Goal: Transaction & Acquisition: Purchase product/service

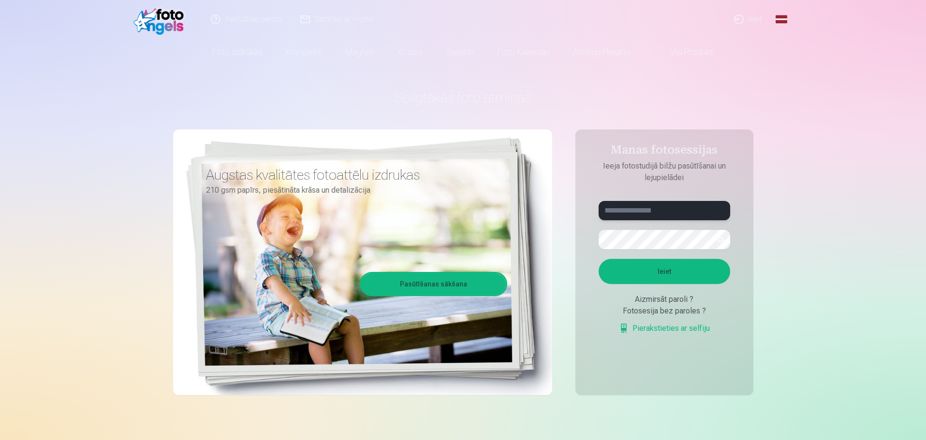
click at [664, 212] on input "text" at bounding box center [663, 210] width 131 height 19
type input "**********"
click at [695, 269] on button "Ieiet" at bounding box center [663, 271] width 131 height 25
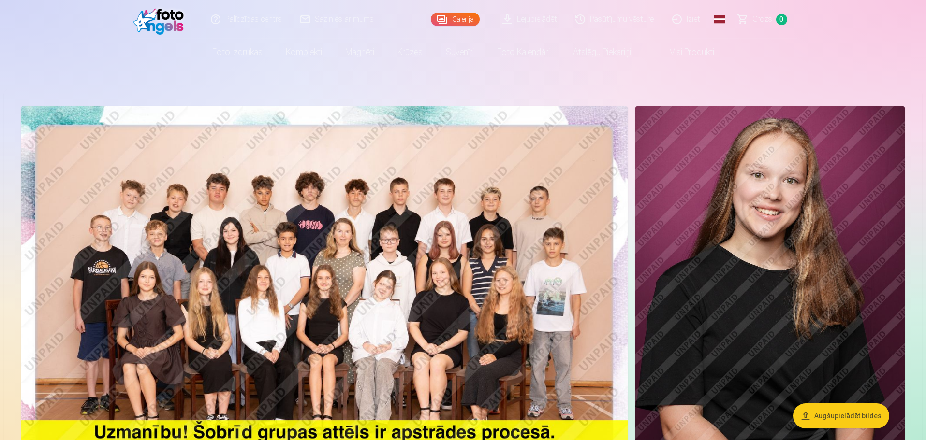
scroll to position [97, 0]
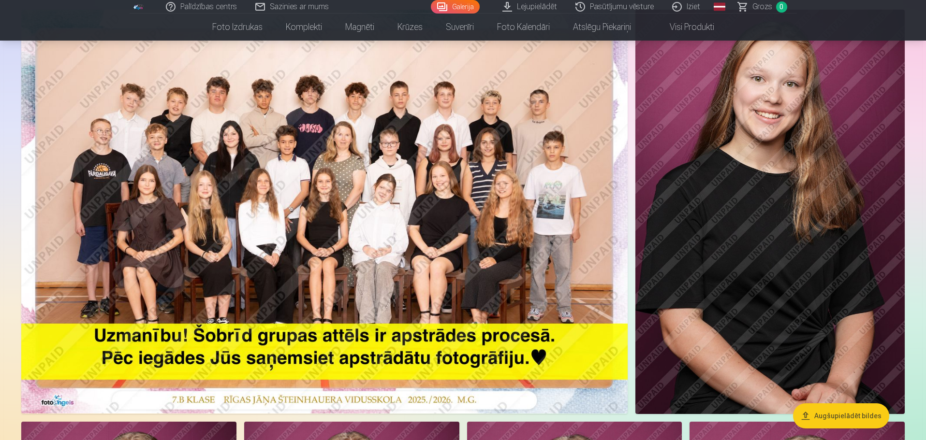
click at [445, 228] on img at bounding box center [324, 212] width 606 height 404
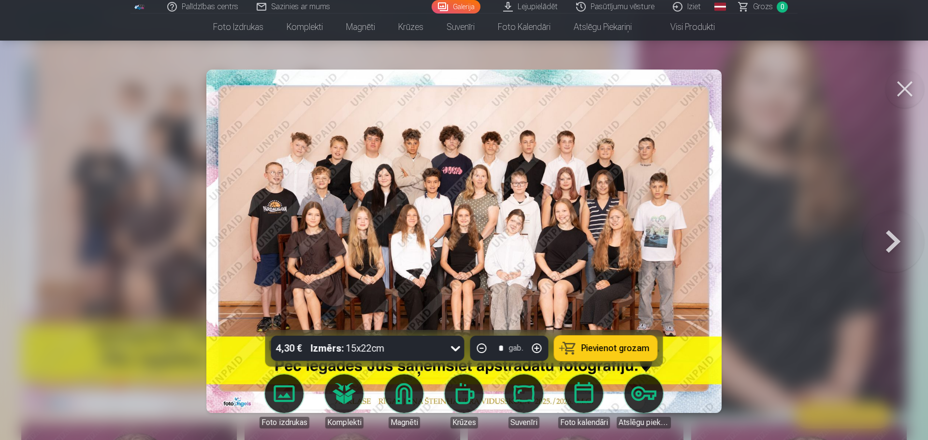
click at [897, 238] on button at bounding box center [893, 241] width 62 height 158
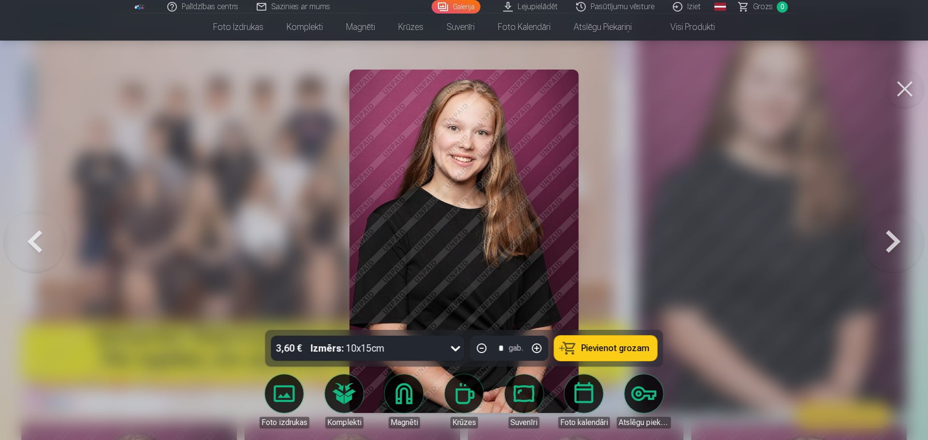
click at [881, 247] on button at bounding box center [893, 241] width 62 height 158
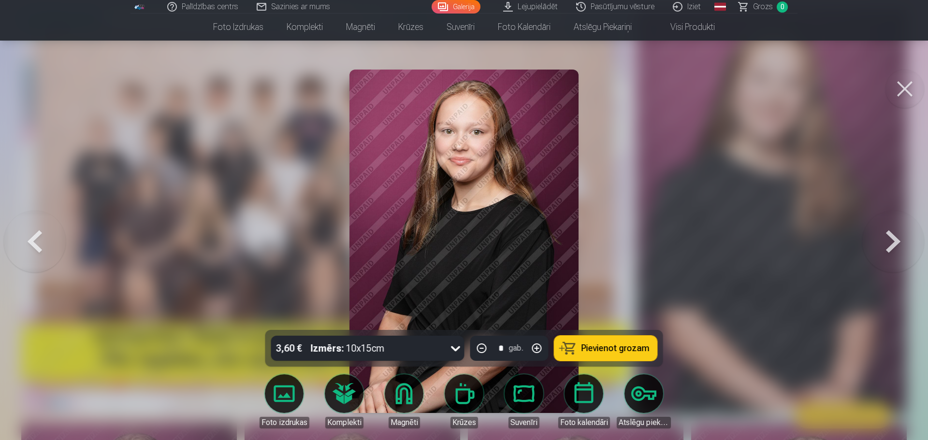
click at [883, 245] on button at bounding box center [893, 241] width 62 height 158
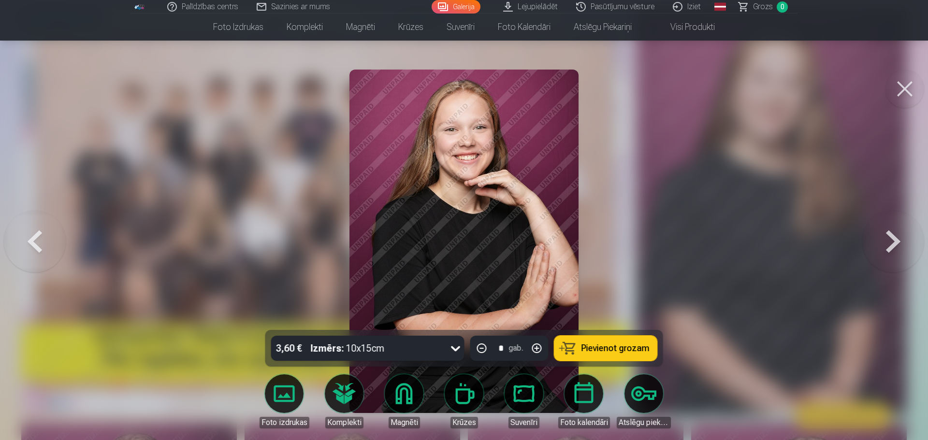
click at [883, 245] on button at bounding box center [893, 241] width 62 height 158
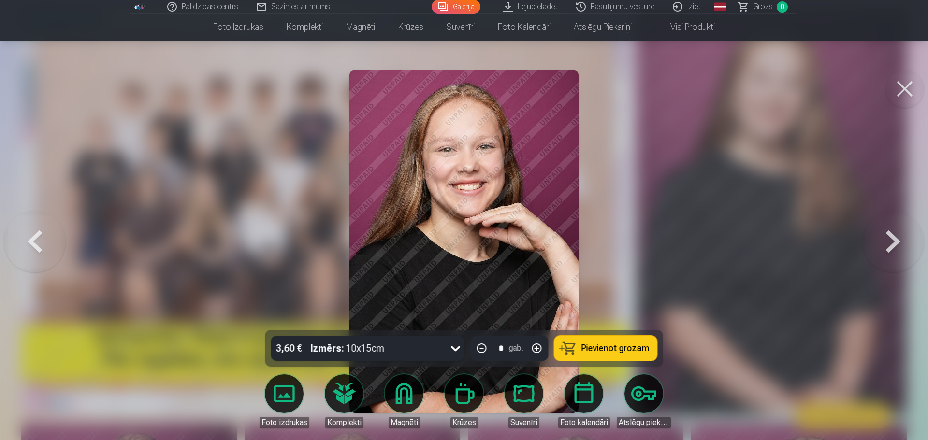
click at [883, 245] on button at bounding box center [893, 241] width 62 height 158
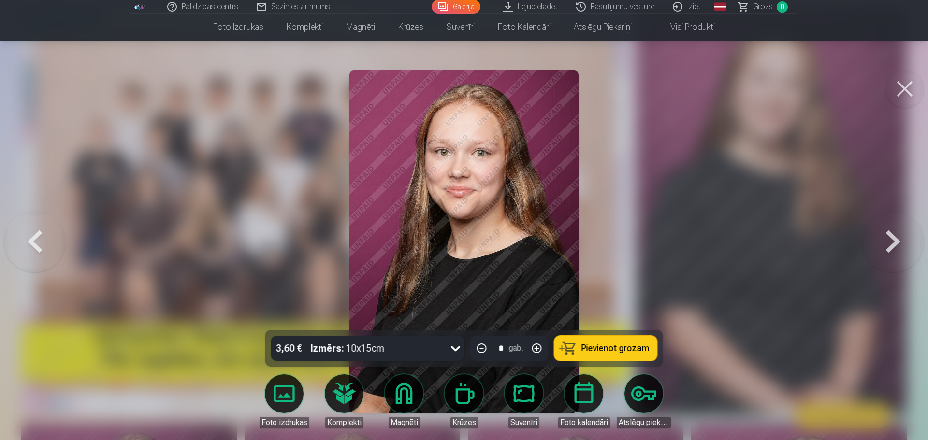
click at [883, 246] on button at bounding box center [893, 241] width 62 height 158
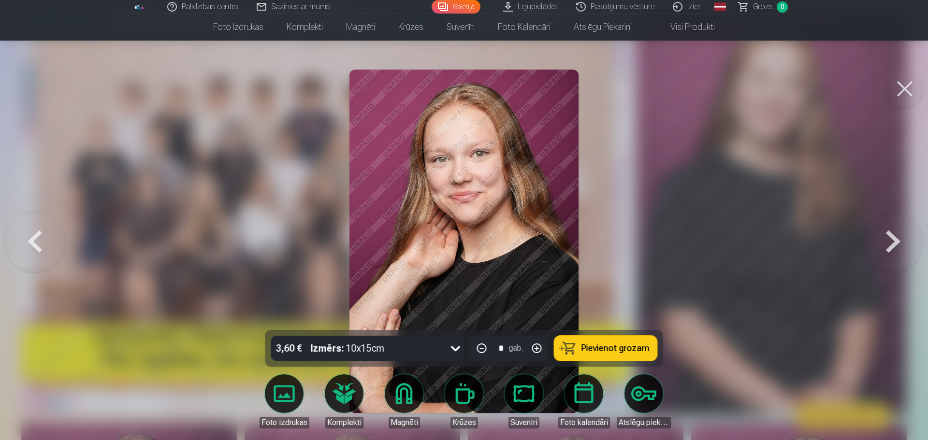
click at [884, 247] on button at bounding box center [893, 241] width 62 height 158
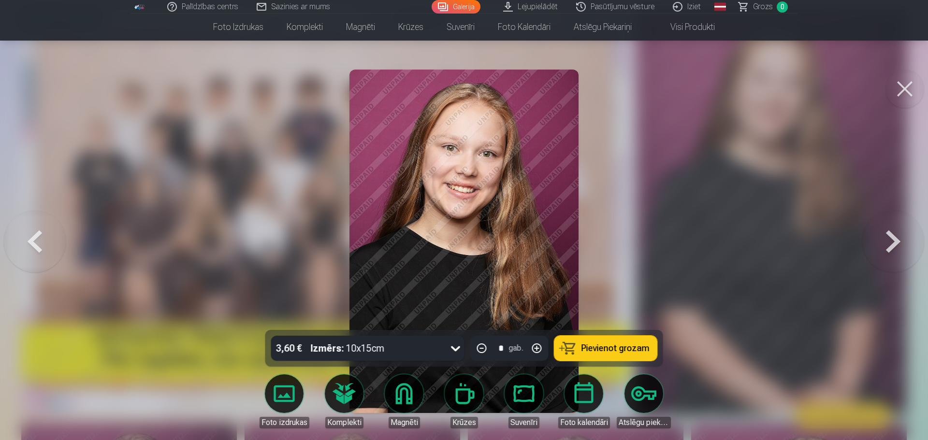
click at [882, 248] on button at bounding box center [893, 241] width 62 height 158
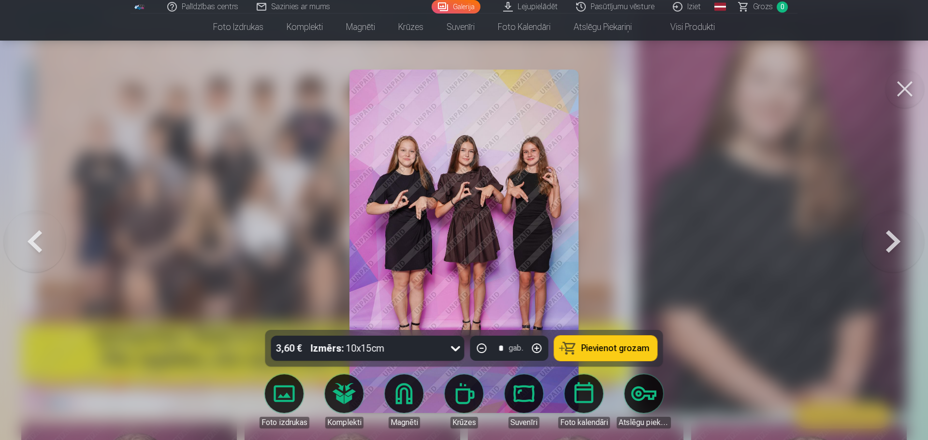
click at [901, 248] on button at bounding box center [893, 241] width 62 height 158
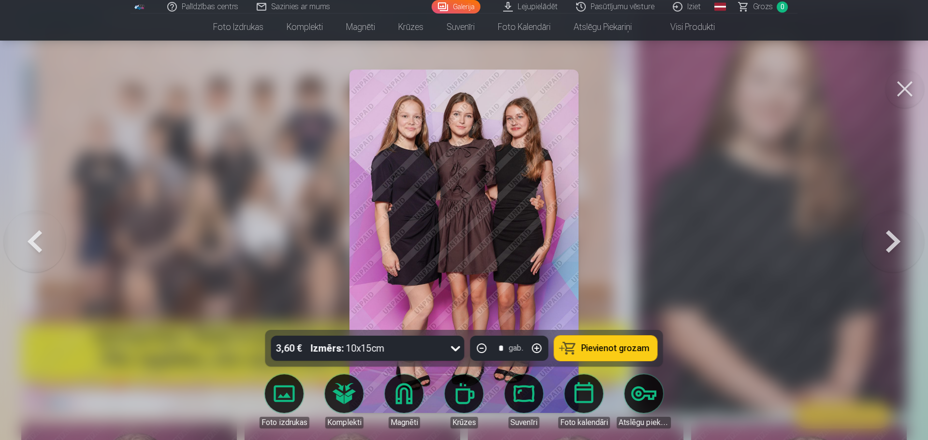
click at [888, 248] on button at bounding box center [893, 241] width 62 height 158
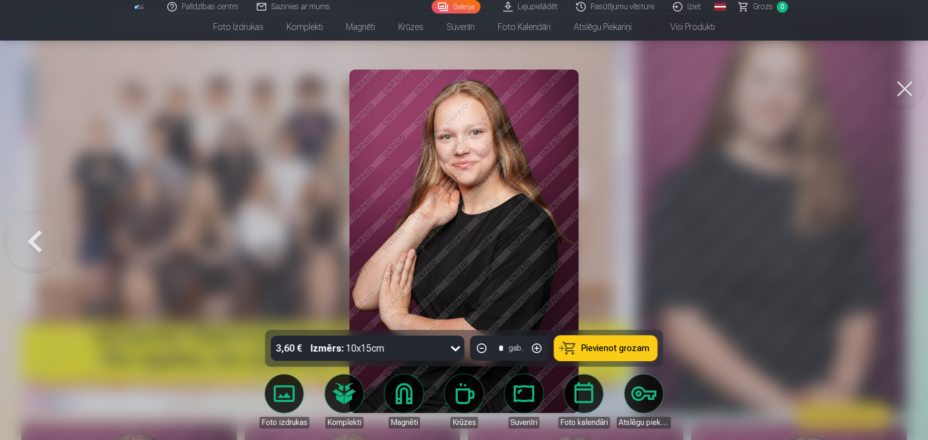
click at [889, 250] on div at bounding box center [464, 220] width 928 height 440
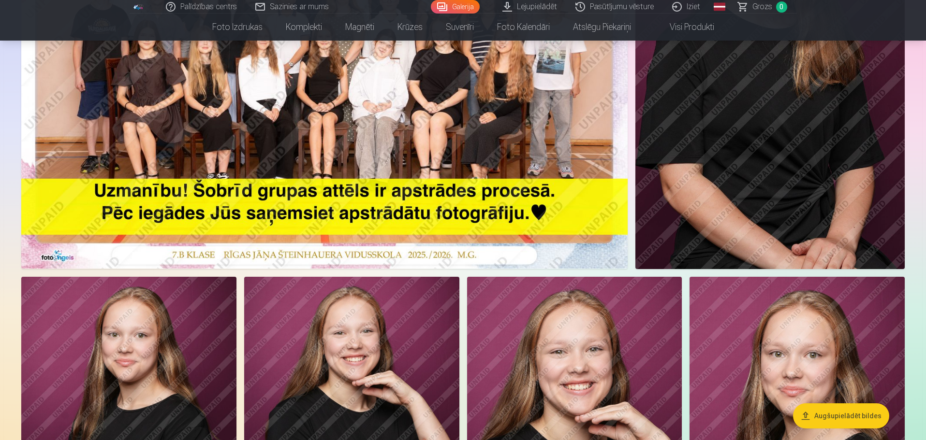
scroll to position [97, 0]
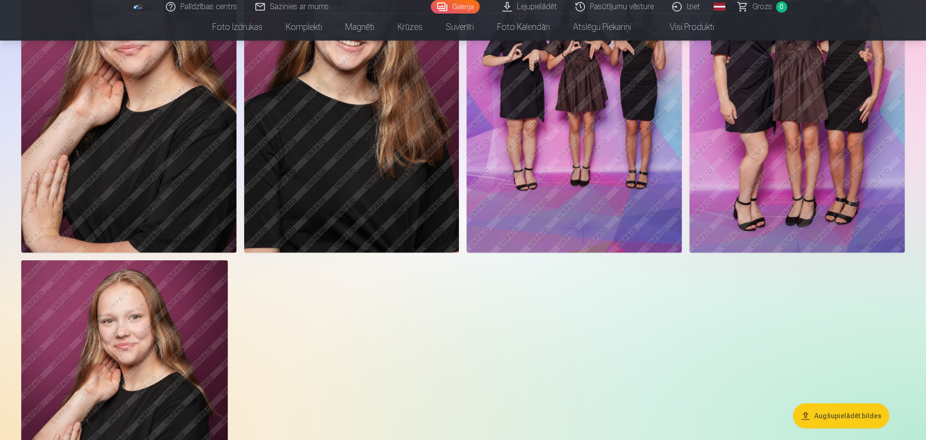
click at [578, 168] on img at bounding box center [574, 91] width 215 height 322
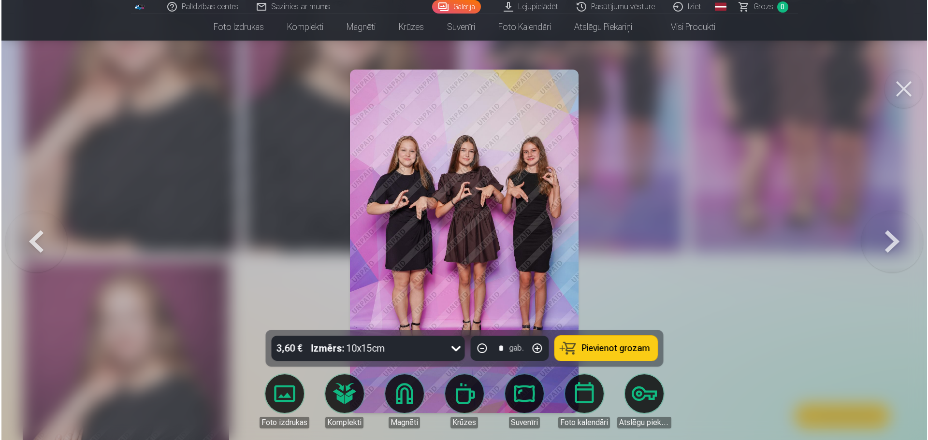
scroll to position [920, 0]
click at [890, 237] on button at bounding box center [893, 241] width 62 height 158
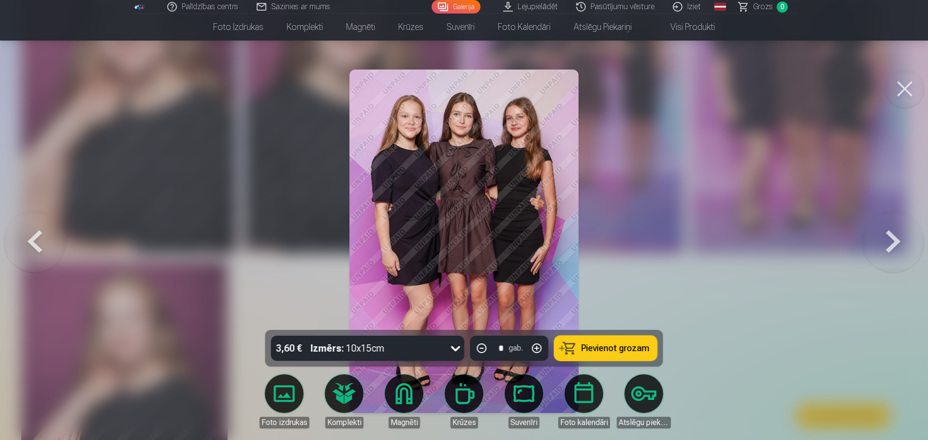
click at [41, 252] on button at bounding box center [35, 241] width 62 height 158
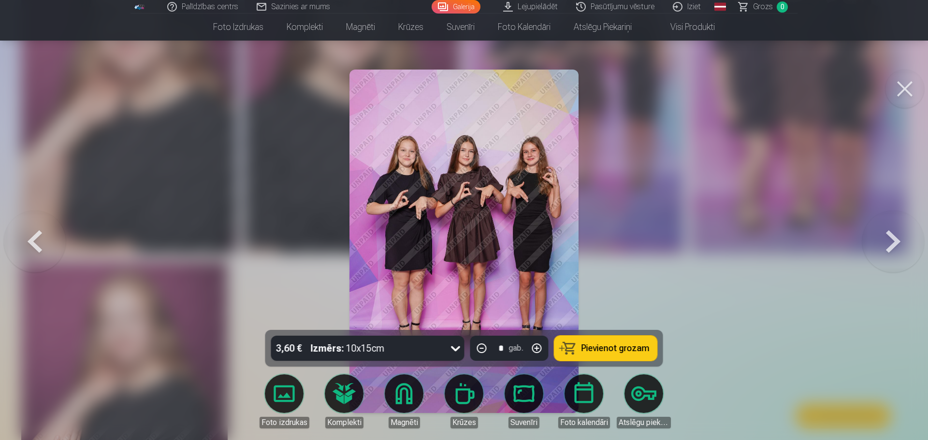
click at [899, 253] on button at bounding box center [893, 241] width 62 height 158
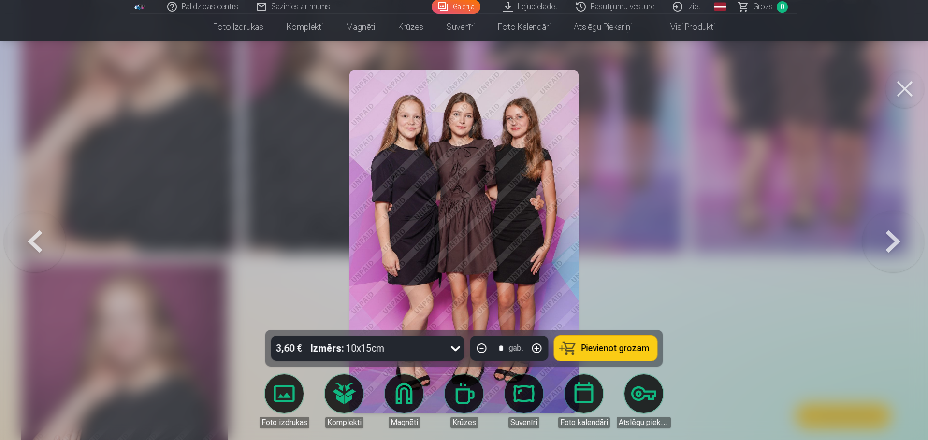
click at [904, 241] on button at bounding box center [893, 241] width 62 height 158
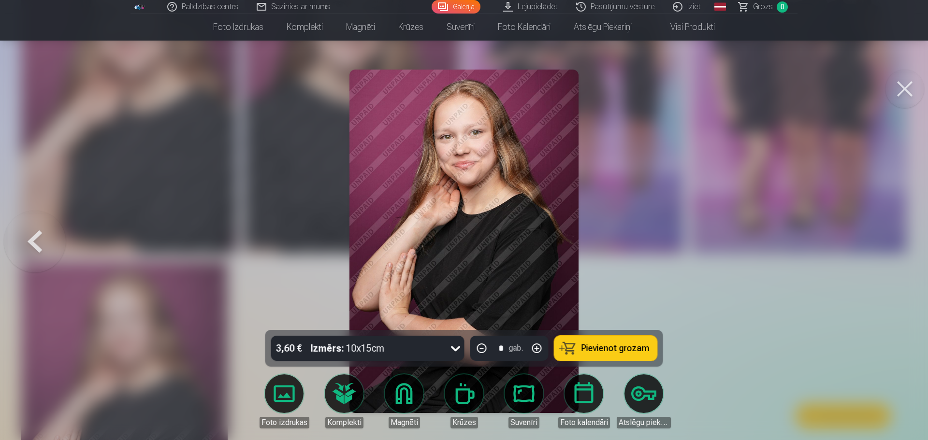
drag, startPoint x: 906, startPoint y: 90, endPoint x: 898, endPoint y: 95, distance: 10.0
click at [906, 90] on button at bounding box center [905, 89] width 39 height 39
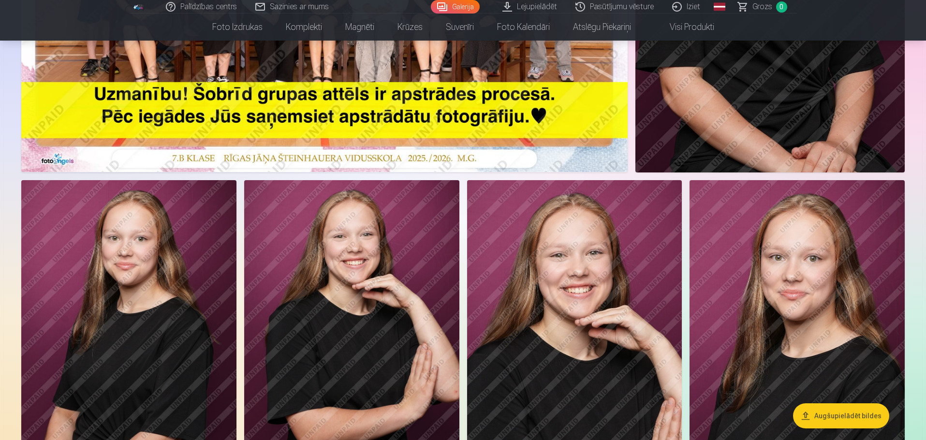
scroll to position [97, 0]
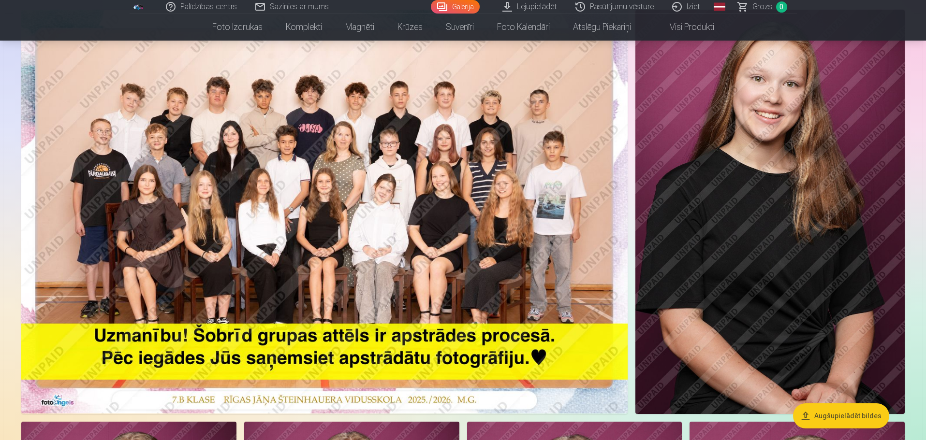
click at [230, 273] on img at bounding box center [324, 212] width 606 height 404
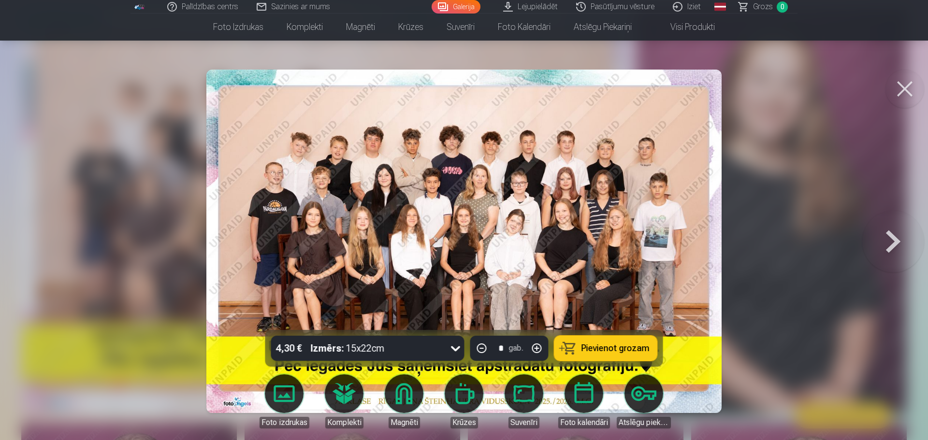
drag, startPoint x: 732, startPoint y: 280, endPoint x: 743, endPoint y: 249, distance: 33.3
click at [728, 268] on div at bounding box center [464, 220] width 928 height 440
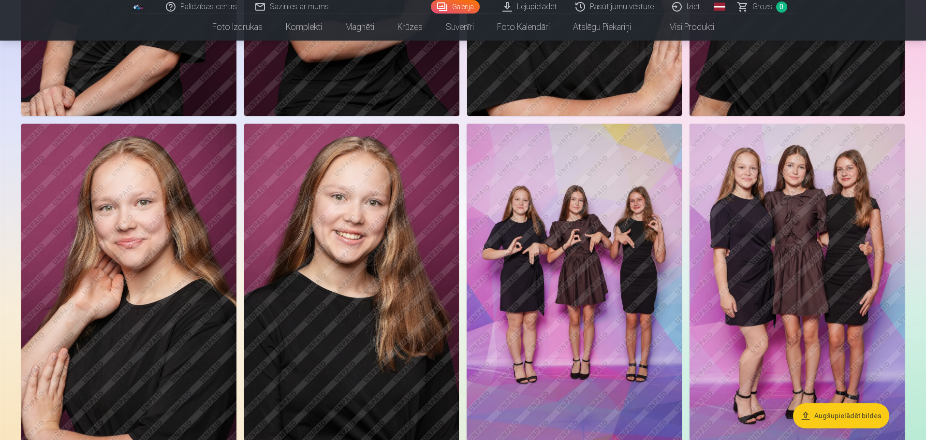
scroll to position [773, 0]
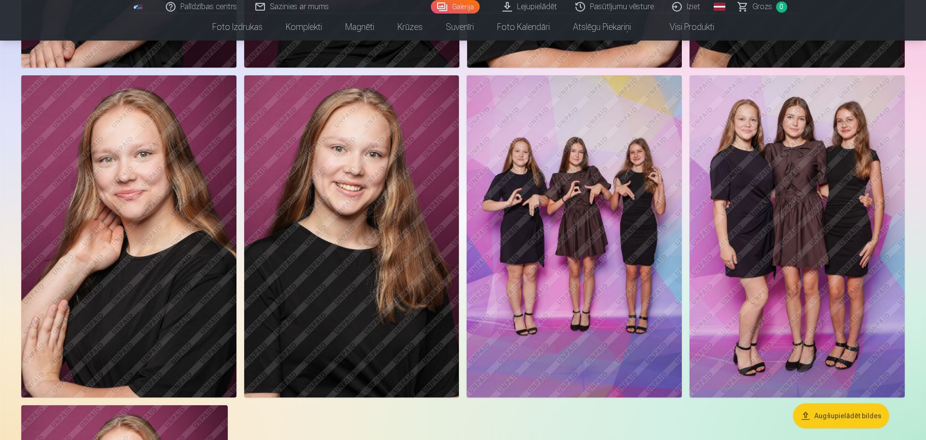
click at [617, 274] on img at bounding box center [574, 236] width 215 height 322
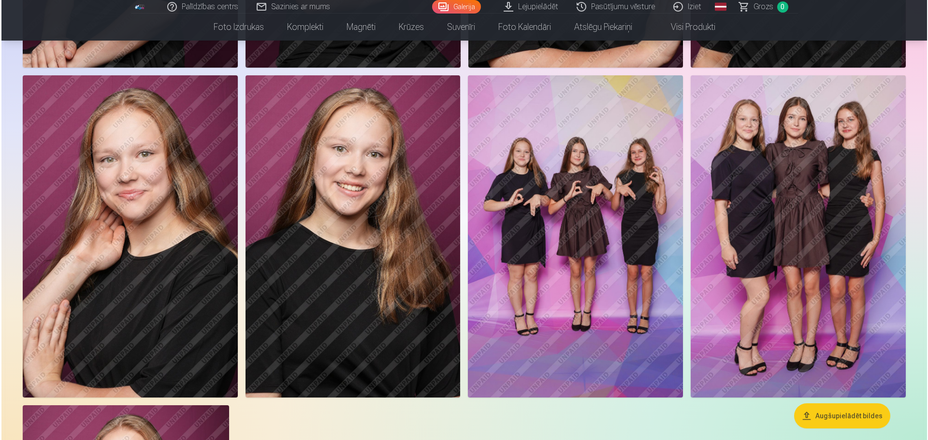
scroll to position [774, 0]
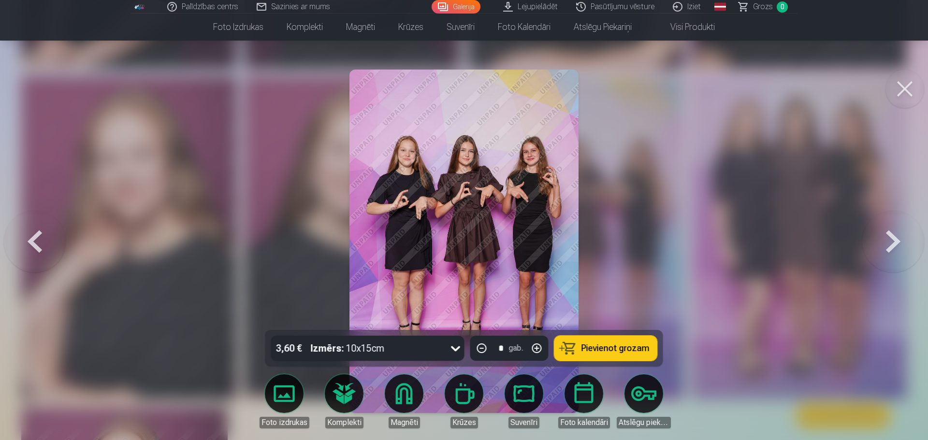
click at [498, 272] on img at bounding box center [464, 242] width 229 height 344
click at [523, 152] on img at bounding box center [464, 242] width 229 height 344
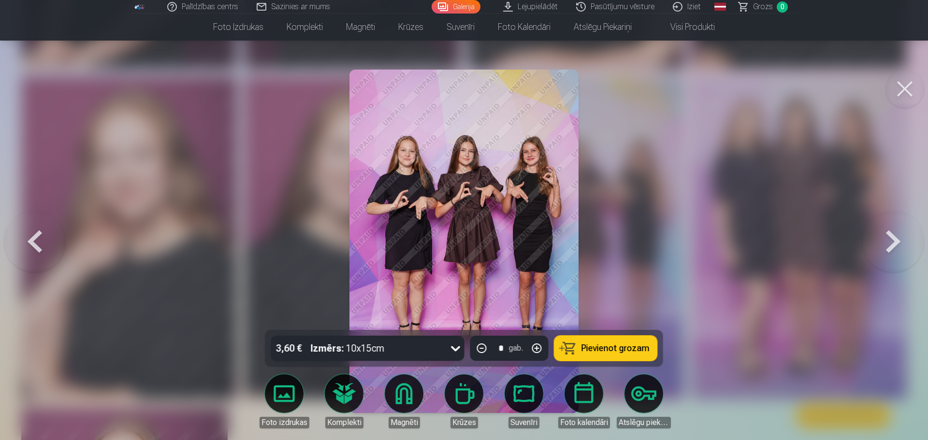
click at [888, 240] on button at bounding box center [893, 241] width 62 height 158
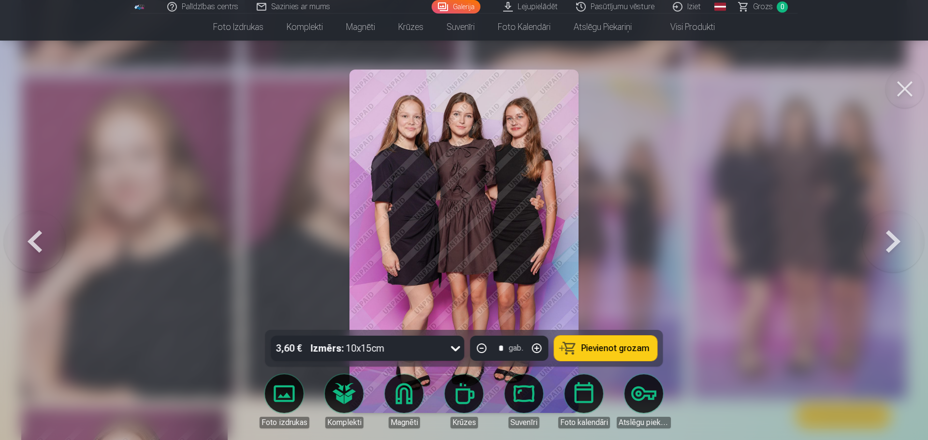
click at [36, 242] on button at bounding box center [35, 241] width 62 height 158
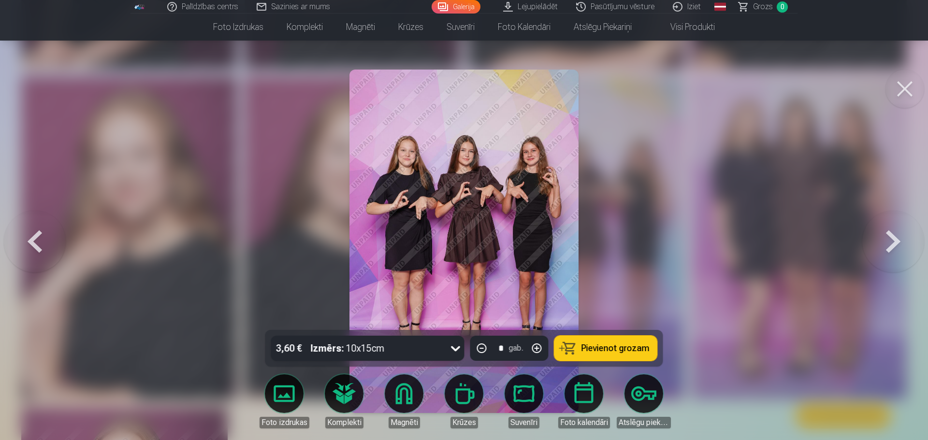
click at [903, 229] on button at bounding box center [893, 241] width 62 height 158
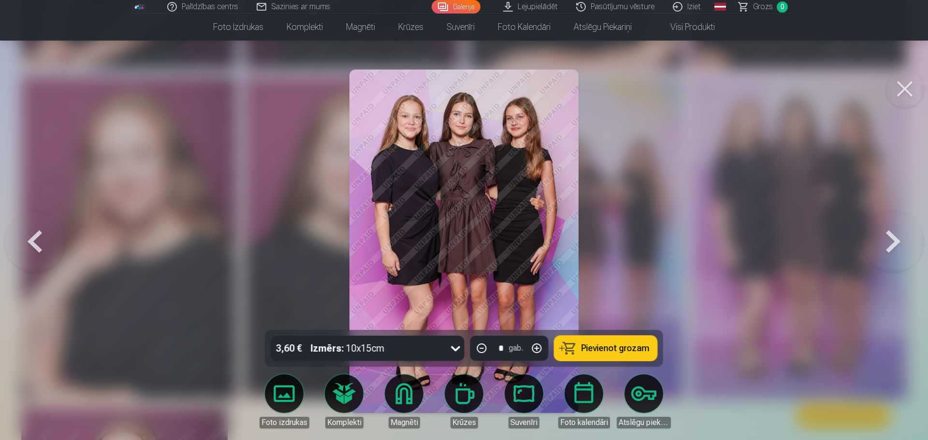
click at [910, 83] on button at bounding box center [905, 89] width 39 height 39
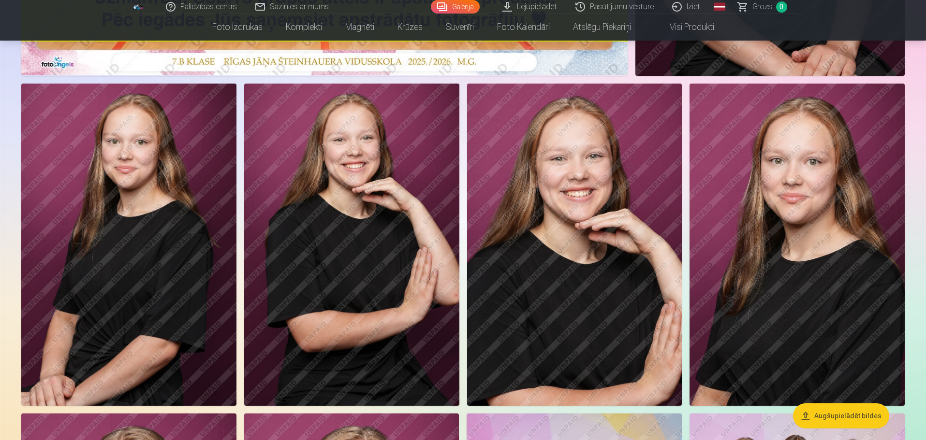
scroll to position [387, 0]
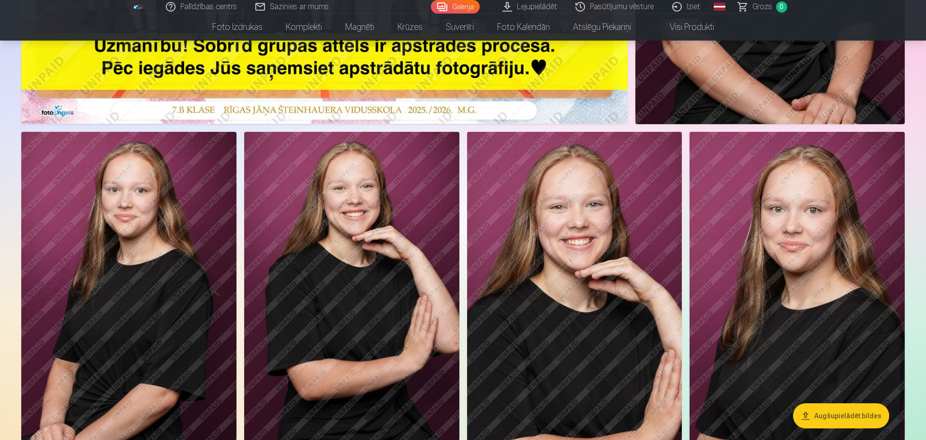
click at [763, 241] on img at bounding box center [796, 293] width 215 height 322
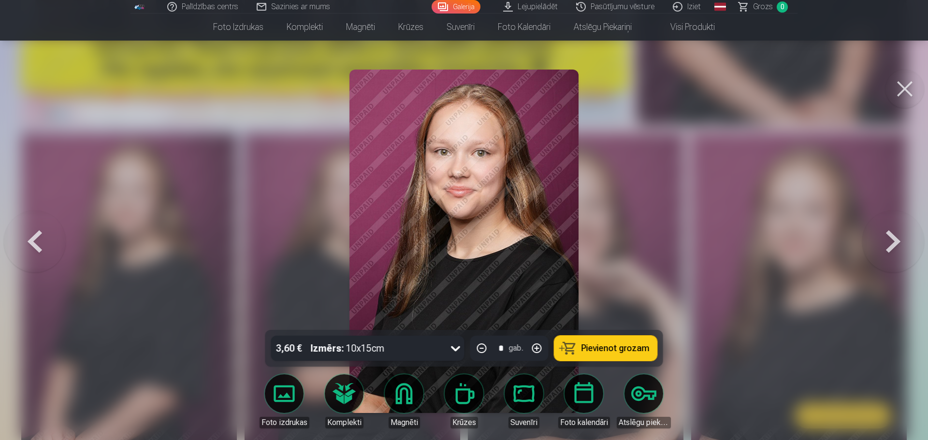
click at [902, 89] on button at bounding box center [905, 89] width 39 height 39
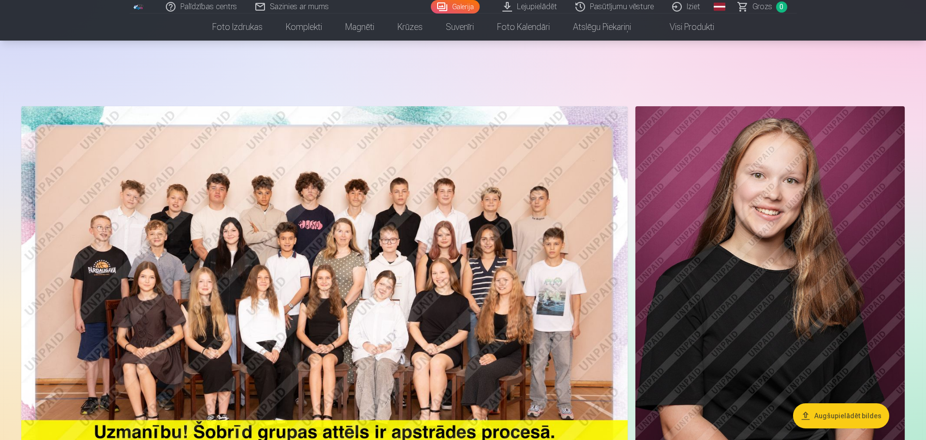
scroll to position [242, 0]
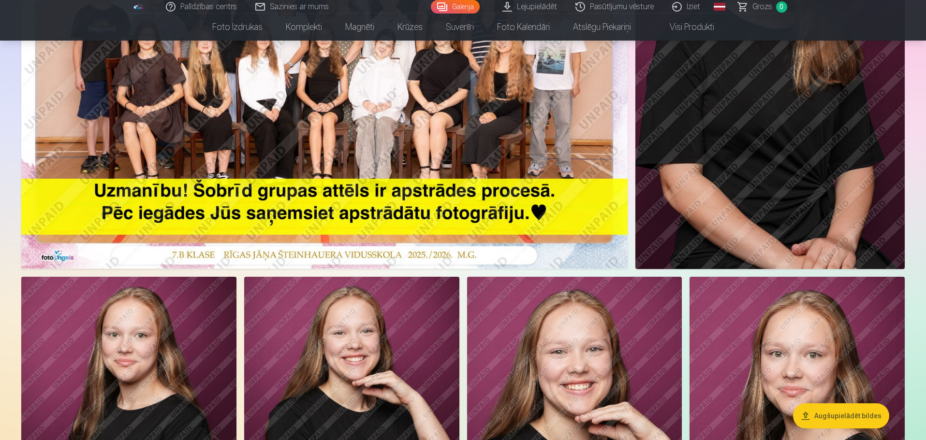
click at [797, 146] on img at bounding box center [769, 67] width 269 height 405
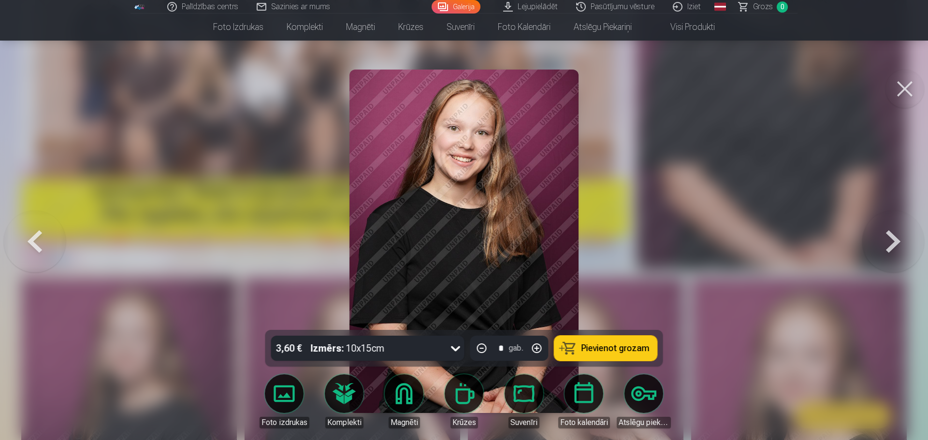
drag, startPoint x: 904, startPoint y: 82, endPoint x: 880, endPoint y: 102, distance: 31.0
click at [904, 83] on button at bounding box center [905, 89] width 39 height 39
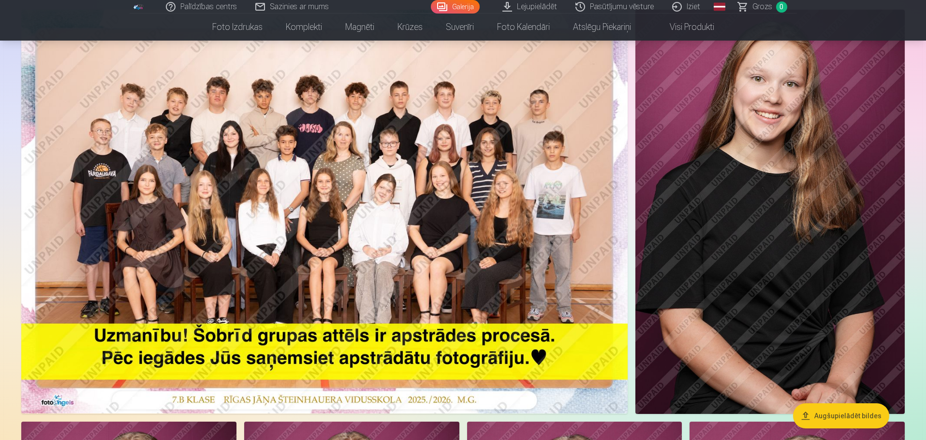
scroll to position [48, 0]
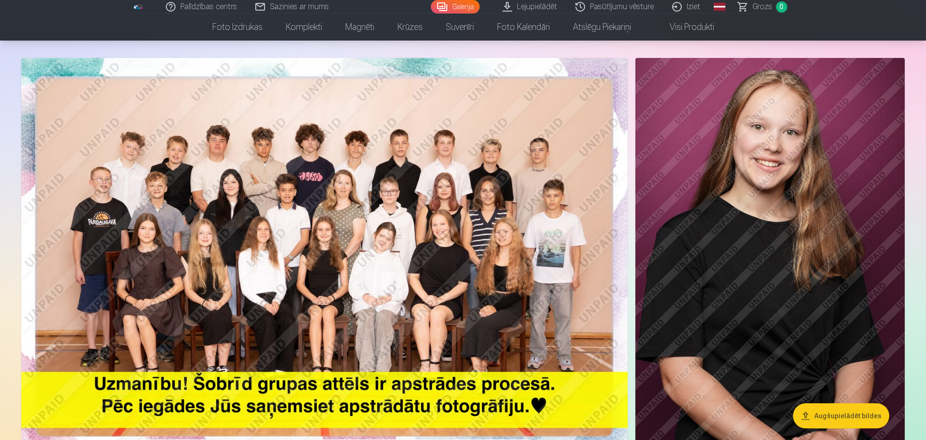
click at [685, 27] on link "Visi produkti" at bounding box center [683, 27] width 83 height 27
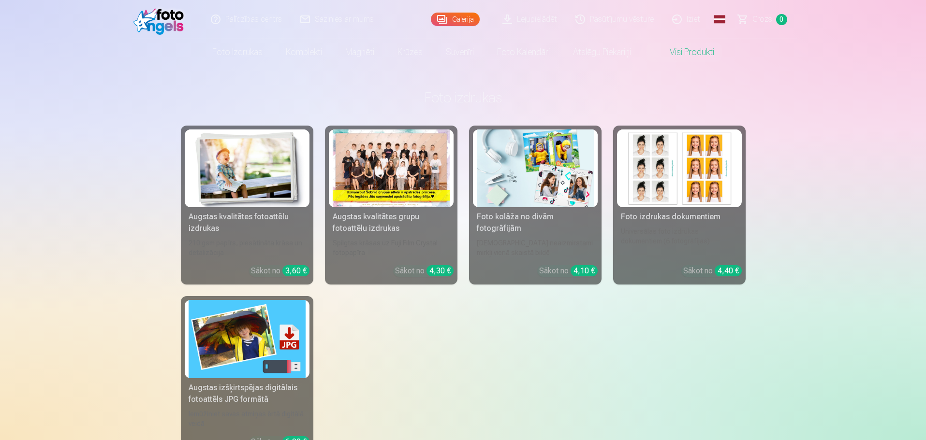
click at [362, 189] on div at bounding box center [391, 169] width 117 height 78
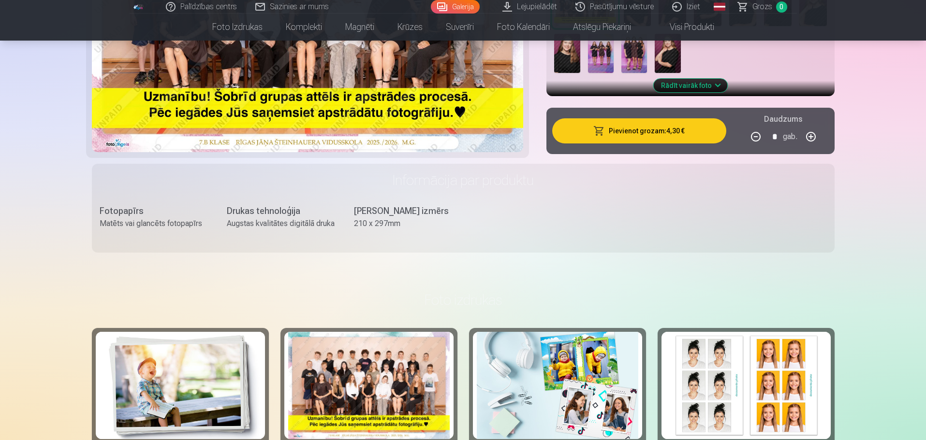
scroll to position [290, 0]
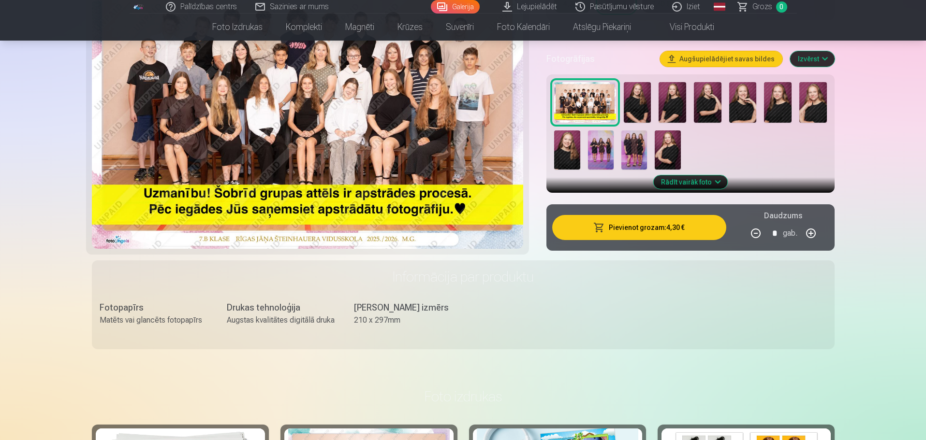
click at [612, 143] on img at bounding box center [601, 150] width 26 height 39
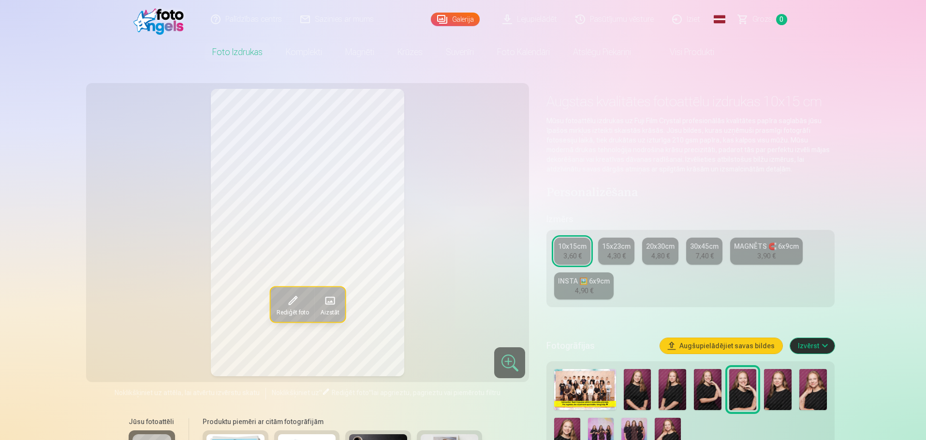
click at [299, 302] on span at bounding box center [291, 300] width 15 height 15
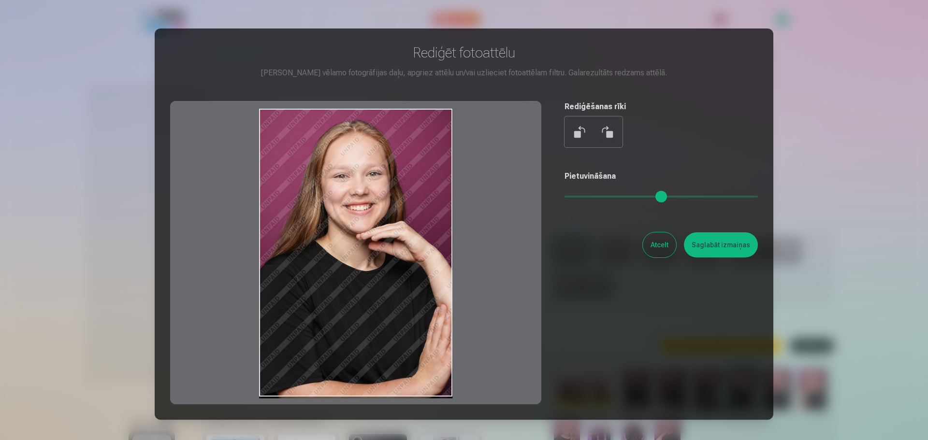
drag, startPoint x: 411, startPoint y: 234, endPoint x: 439, endPoint y: 287, distance: 59.7
click at [439, 287] on div at bounding box center [355, 253] width 371 height 304
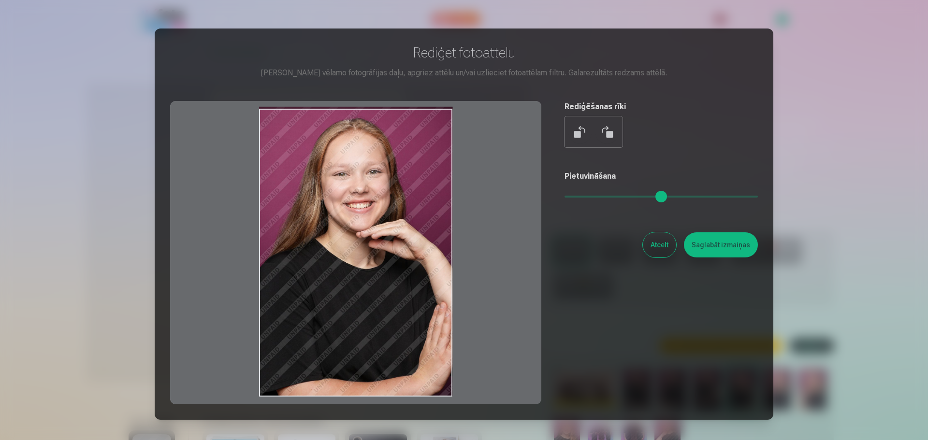
drag, startPoint x: 394, startPoint y: 238, endPoint x: 345, endPoint y: 242, distance: 49.5
click at [332, 248] on div at bounding box center [355, 253] width 371 height 304
drag, startPoint x: 364, startPoint y: 257, endPoint x: 410, endPoint y: 230, distance: 52.9
click at [410, 230] on div at bounding box center [355, 253] width 371 height 304
drag, startPoint x: 455, startPoint y: 245, endPoint x: 259, endPoint y: 216, distance: 198.3
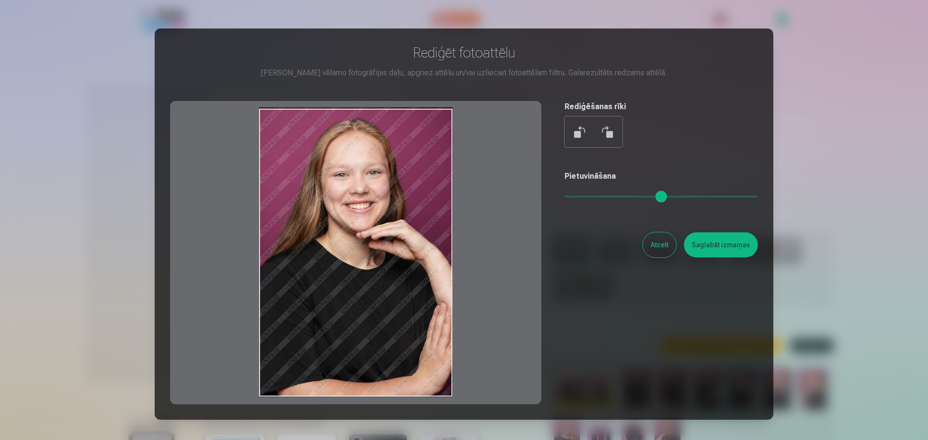
click at [254, 216] on div at bounding box center [355, 253] width 371 height 304
drag, startPoint x: 385, startPoint y: 258, endPoint x: 302, endPoint y: 230, distance: 88.4
click at [303, 231] on div at bounding box center [355, 253] width 371 height 304
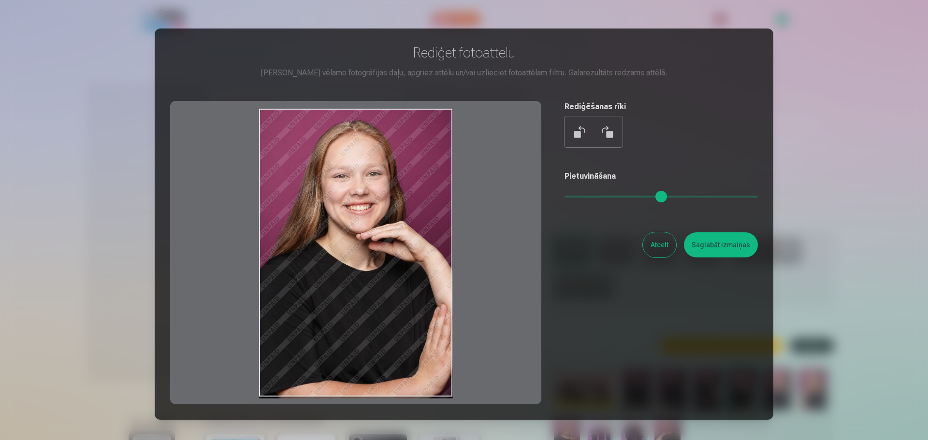
drag, startPoint x: 284, startPoint y: 133, endPoint x: 351, endPoint y: 250, distance: 135.2
click at [350, 254] on div at bounding box center [355, 253] width 371 height 304
click at [664, 238] on button "Atcelt" at bounding box center [659, 245] width 33 height 25
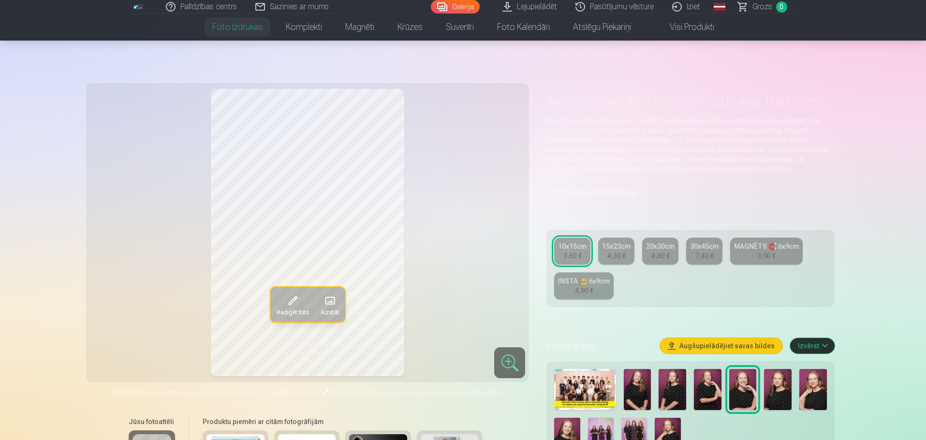
scroll to position [48, 0]
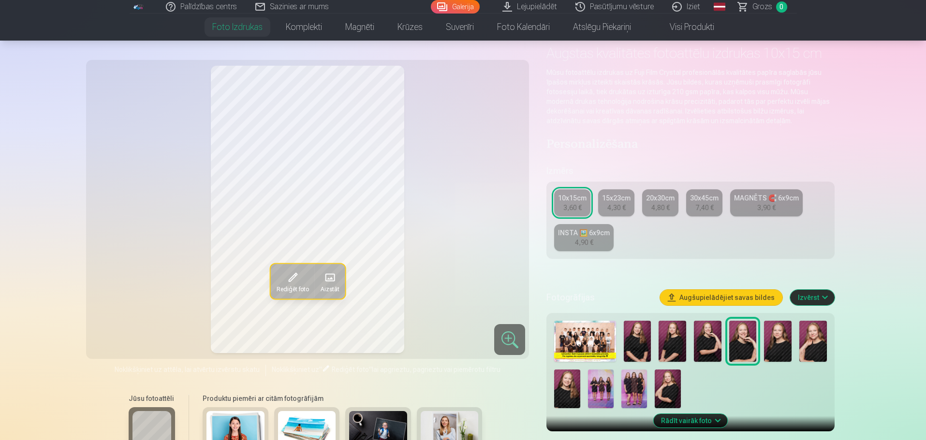
click at [607, 388] on img at bounding box center [601, 389] width 26 height 39
click at [410, 242] on div "Rediģēt foto Aizstāt" at bounding box center [308, 210] width 432 height 288
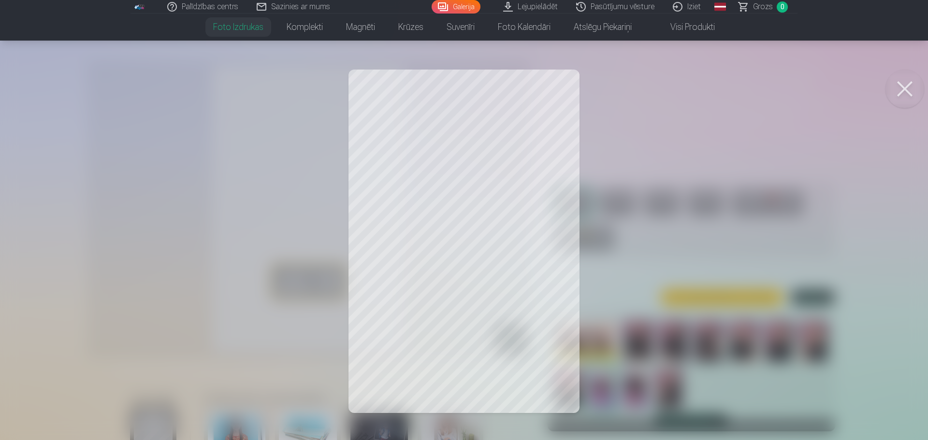
drag, startPoint x: 454, startPoint y: 235, endPoint x: 551, endPoint y: 219, distance: 98.4
click at [454, 235] on div at bounding box center [464, 220] width 928 height 440
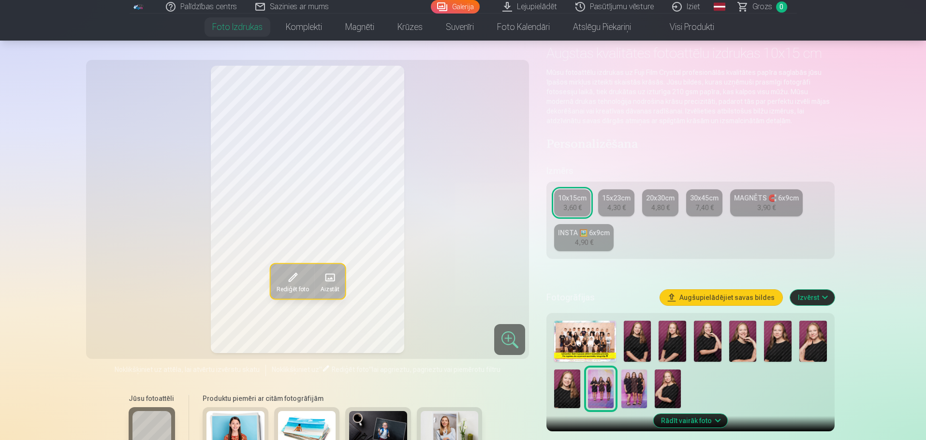
click at [284, 285] on span "Rediģēt foto" at bounding box center [292, 289] width 32 height 8
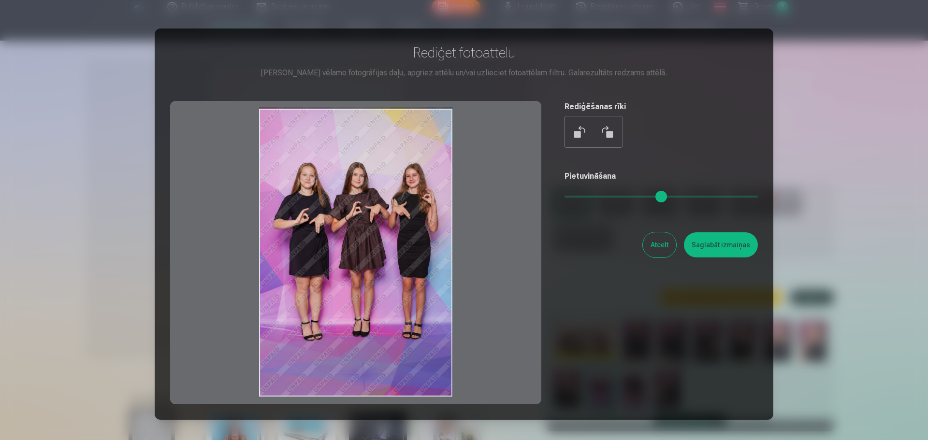
drag, startPoint x: 452, startPoint y: 254, endPoint x: 433, endPoint y: 248, distance: 19.6
click at [415, 234] on div at bounding box center [355, 253] width 371 height 304
drag, startPoint x: 452, startPoint y: 266, endPoint x: 390, endPoint y: 245, distance: 66.3
click at [390, 245] on div at bounding box center [355, 253] width 371 height 304
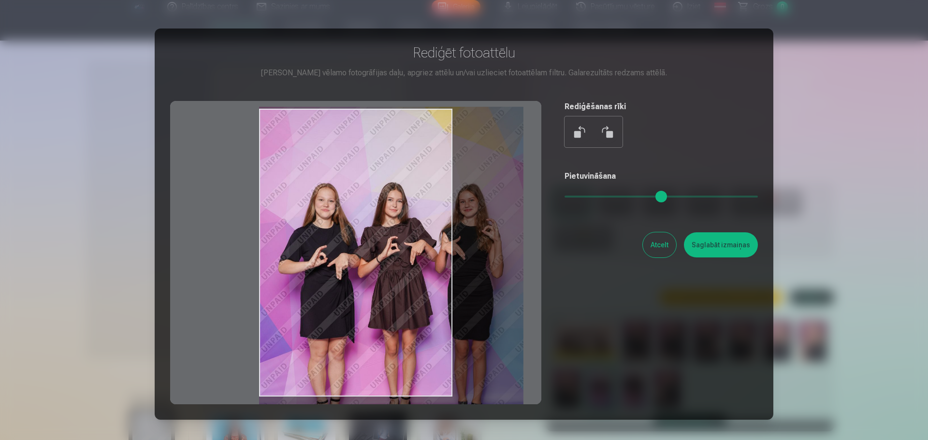
drag, startPoint x: 571, startPoint y: 197, endPoint x: 603, endPoint y: 202, distance: 32.7
click at [603, 198] on input "range" at bounding box center [661, 197] width 193 height 2
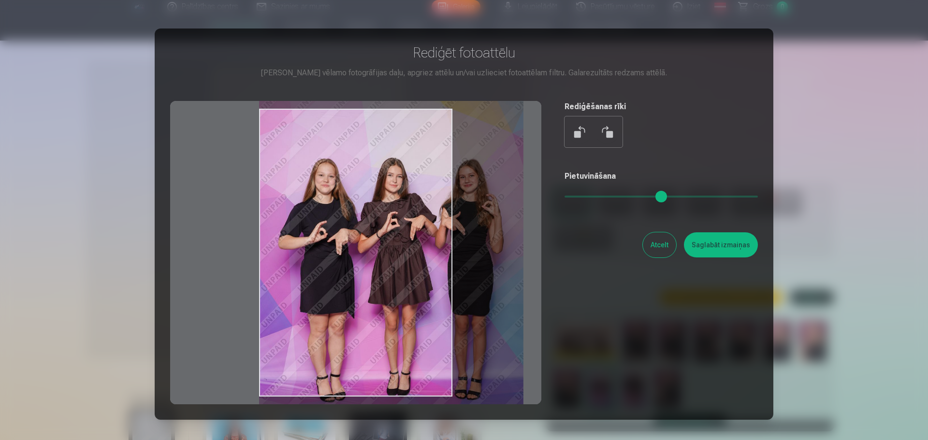
drag, startPoint x: 419, startPoint y: 222, endPoint x: 432, endPoint y: 197, distance: 28.5
click at [432, 197] on div at bounding box center [355, 253] width 371 height 304
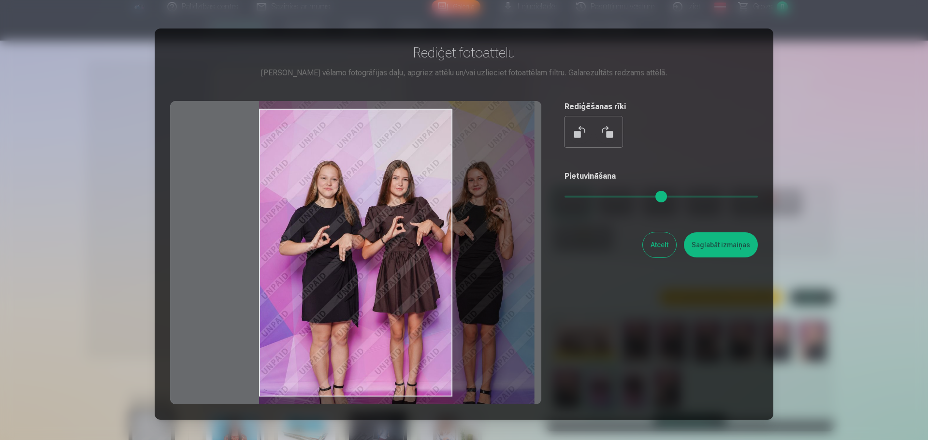
drag, startPoint x: 602, startPoint y: 194, endPoint x: 610, endPoint y: 194, distance: 8.2
click at [610, 196] on input "range" at bounding box center [661, 197] width 193 height 2
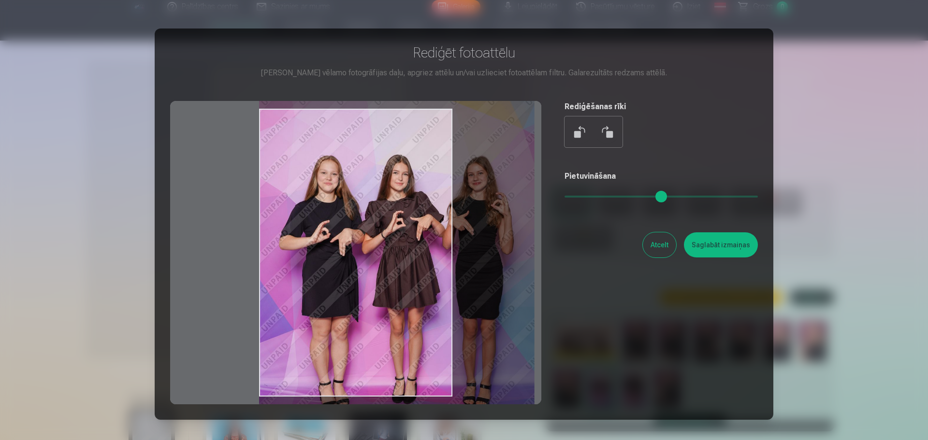
drag, startPoint x: 491, startPoint y: 224, endPoint x: 500, endPoint y: 219, distance: 10.6
click at [500, 219] on div at bounding box center [355, 253] width 371 height 304
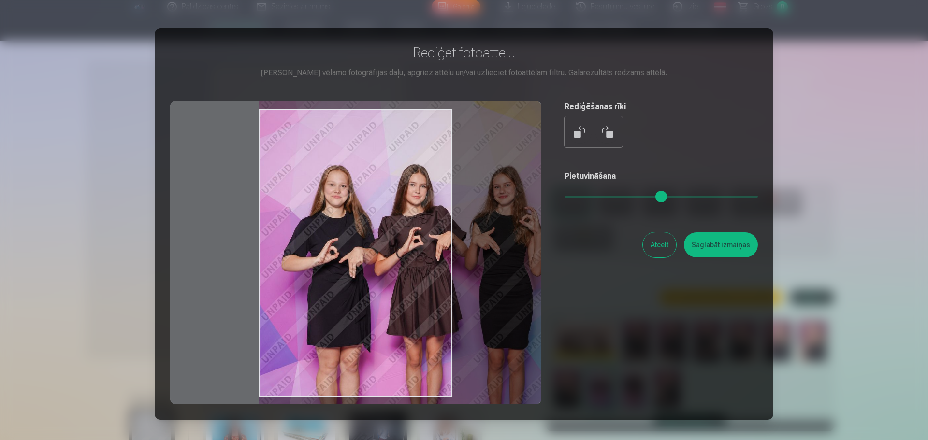
drag, startPoint x: 610, startPoint y: 200, endPoint x: 626, endPoint y: 206, distance: 17.3
click at [626, 198] on input "range" at bounding box center [661, 197] width 193 height 2
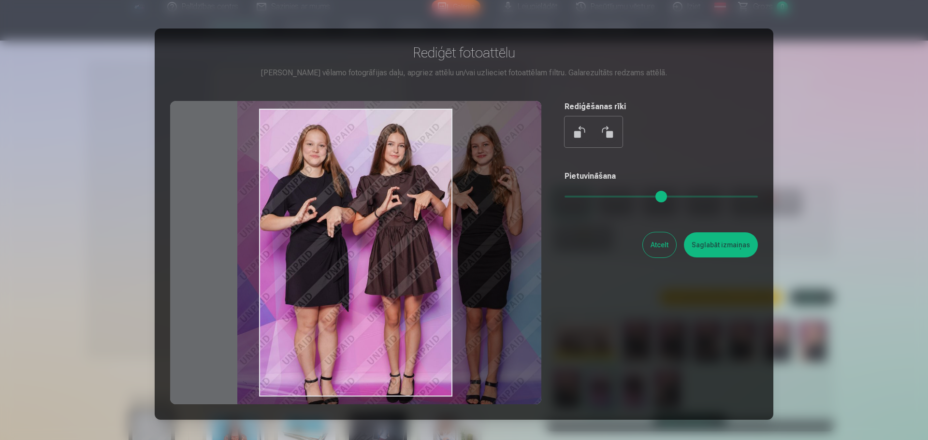
type input "****"
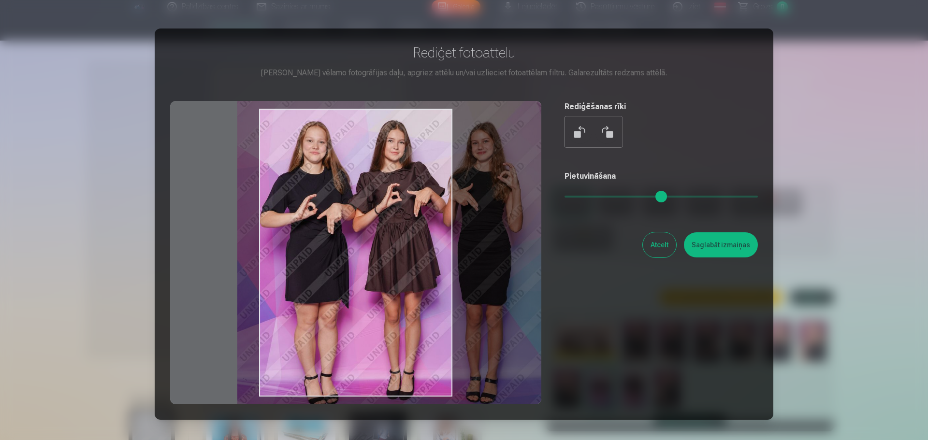
drag, startPoint x: 467, startPoint y: 223, endPoint x: 445, endPoint y: 179, distance: 49.1
click at [445, 179] on div at bounding box center [355, 253] width 371 height 304
click at [664, 246] on button "Atcelt" at bounding box center [659, 245] width 33 height 25
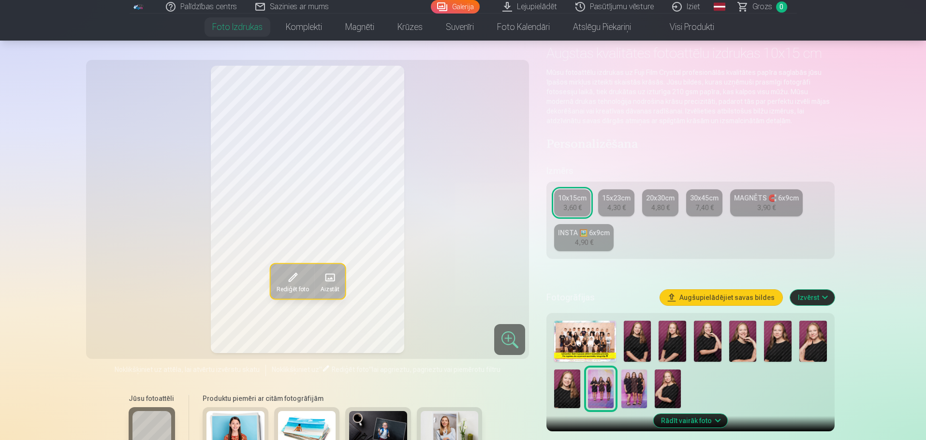
click at [555, 335] on img at bounding box center [584, 341] width 61 height 41
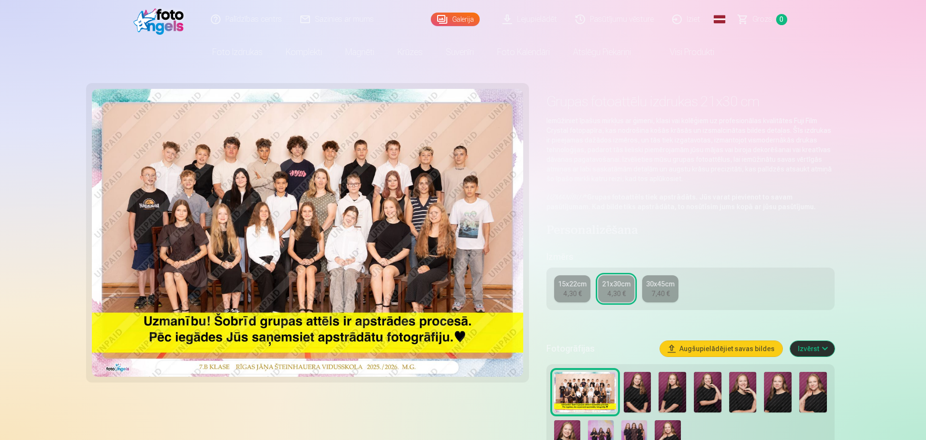
click at [372, 220] on img at bounding box center [308, 233] width 432 height 288
click at [340, 271] on img at bounding box center [308, 233] width 432 height 288
click at [333, 312] on img at bounding box center [308, 233] width 432 height 288
drag, startPoint x: 288, startPoint y: 253, endPoint x: 297, endPoint y: 248, distance: 10.6
click at [288, 252] on img at bounding box center [308, 233] width 432 height 288
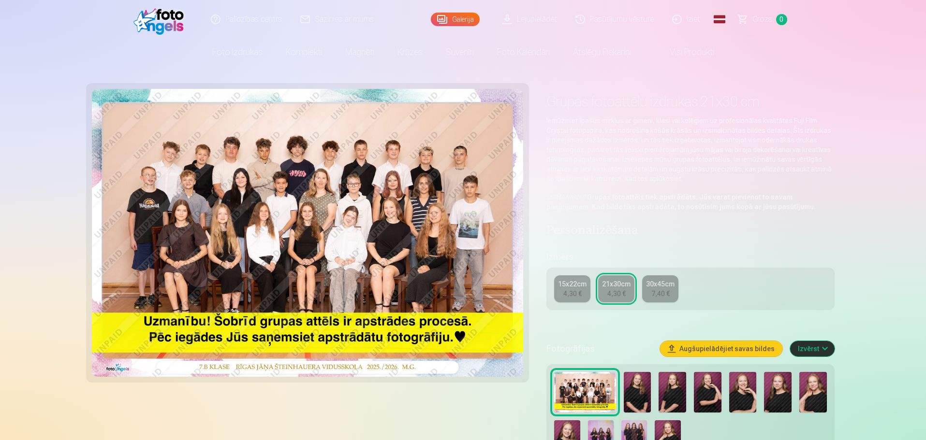
click at [302, 248] on img at bounding box center [308, 233] width 432 height 288
click at [307, 263] on img at bounding box center [308, 233] width 432 height 288
click at [338, 303] on img at bounding box center [308, 233] width 432 height 288
click at [580, 293] on div "4,30 €" at bounding box center [572, 294] width 18 height 10
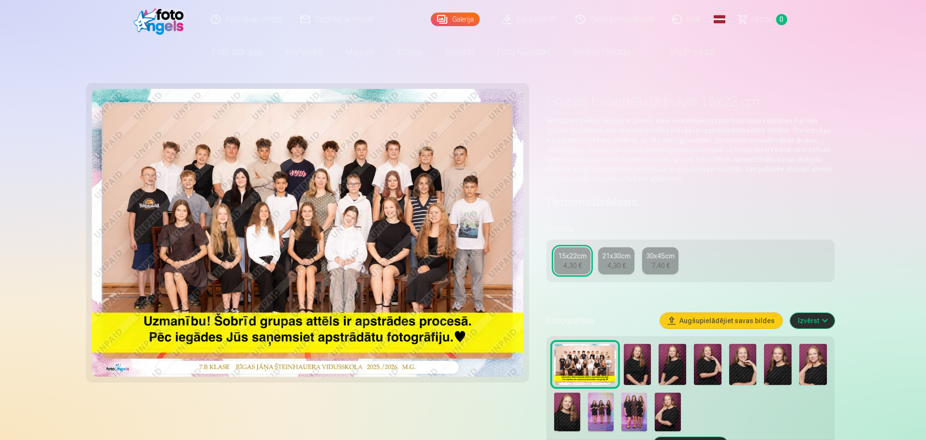
click at [616, 278] on div "15x22cm 4,30 € 21x30cm 4,30 € 30x45cm 7,40 €" at bounding box center [690, 261] width 288 height 43
click at [619, 269] on div "4,30 €" at bounding box center [616, 266] width 18 height 10
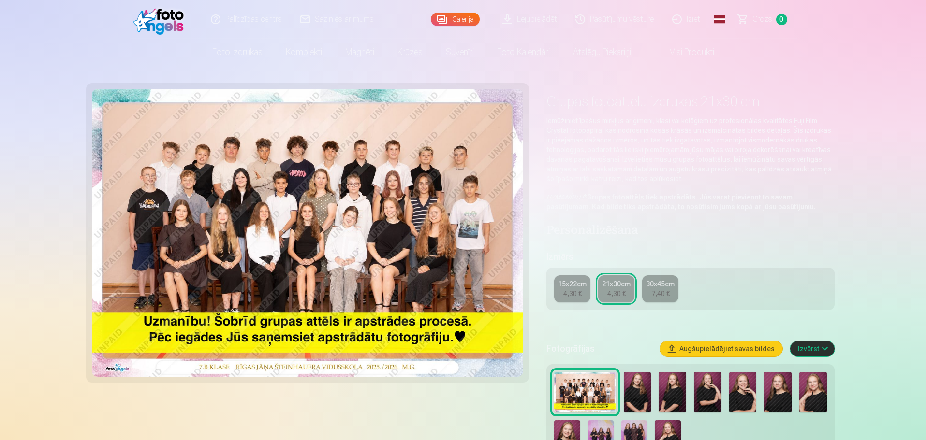
click at [659, 271] on div "15x22cm 4,30 € 21x30cm 4,30 € 30x45cm 7,40 €" at bounding box center [690, 289] width 288 height 43
click at [577, 291] on div "4,30 €" at bounding box center [572, 294] width 18 height 10
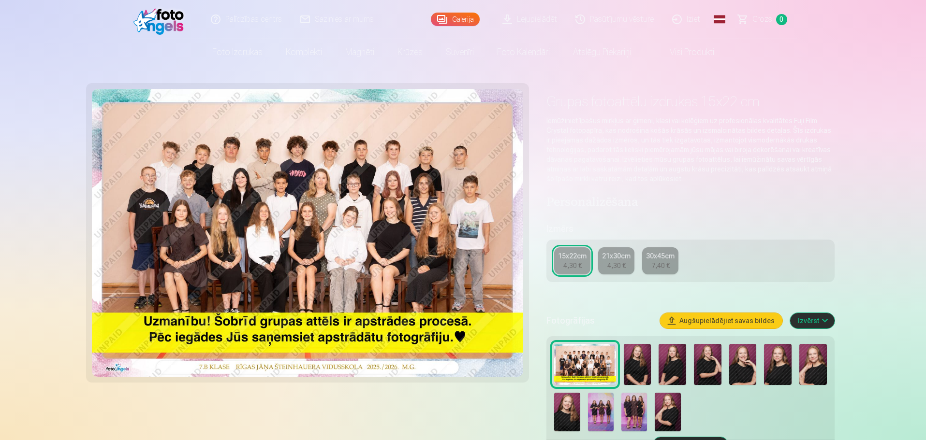
click at [317, 209] on img at bounding box center [308, 233] width 432 height 288
click at [327, 215] on img at bounding box center [308, 233] width 432 height 288
click at [332, 217] on img at bounding box center [308, 233] width 432 height 288
click at [634, 402] on img at bounding box center [634, 412] width 26 height 39
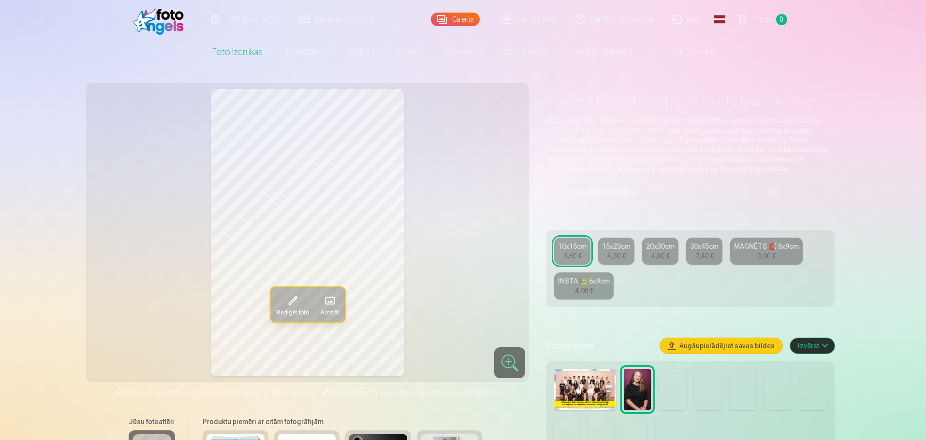
scroll to position [97, 0]
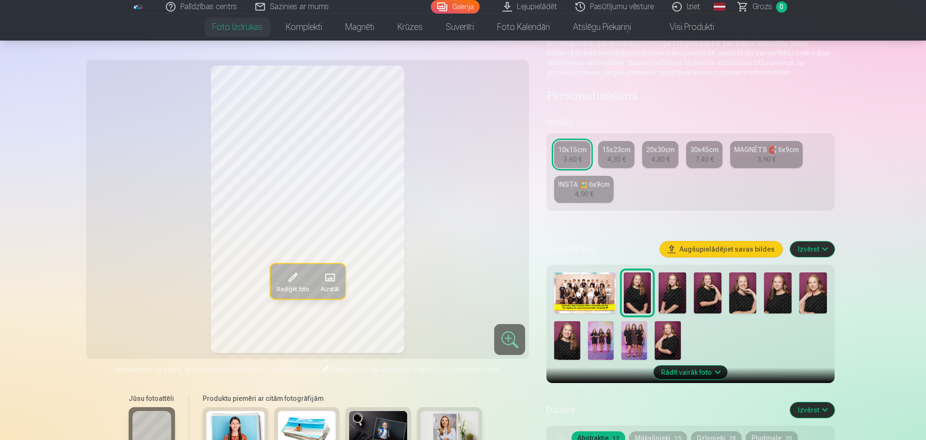
click at [637, 347] on img at bounding box center [634, 340] width 26 height 39
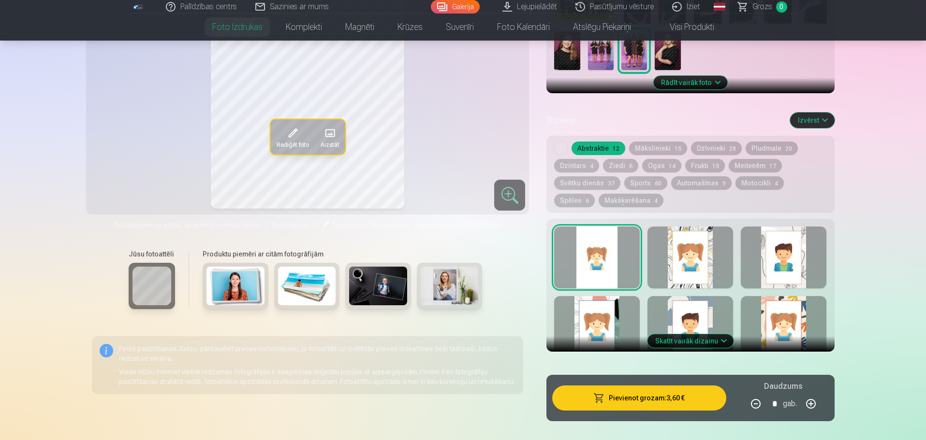
scroll to position [193, 0]
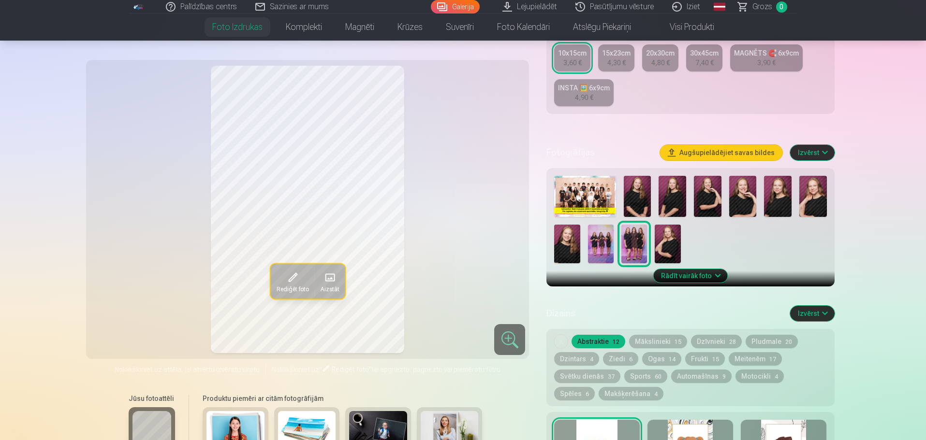
click at [671, 346] on button "Mākslinieki 15" at bounding box center [658, 342] width 58 height 14
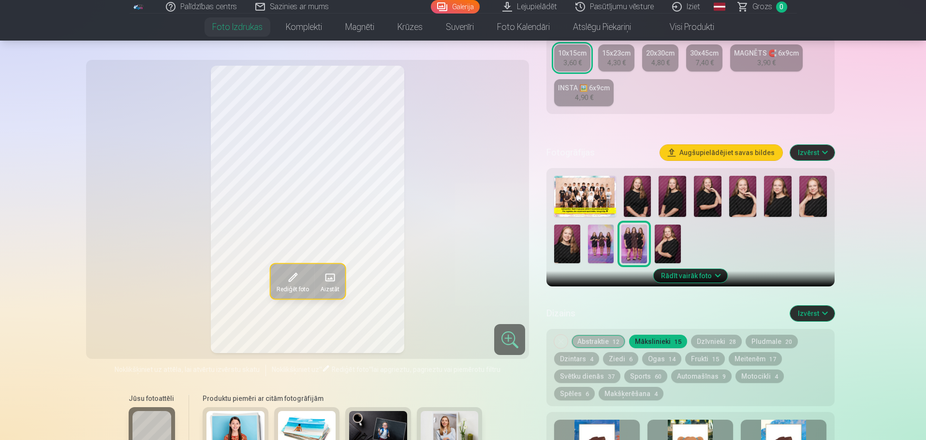
scroll to position [242, 0]
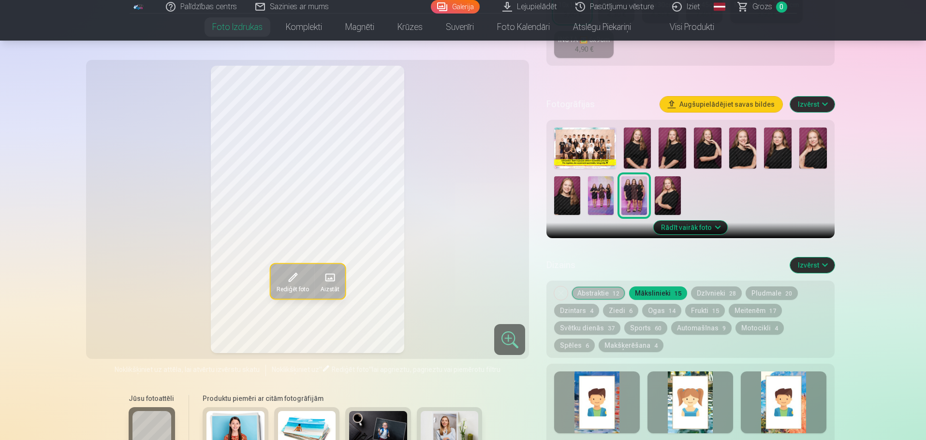
click at [594, 196] on img at bounding box center [601, 195] width 26 height 39
click at [296, 276] on span at bounding box center [291, 277] width 15 height 15
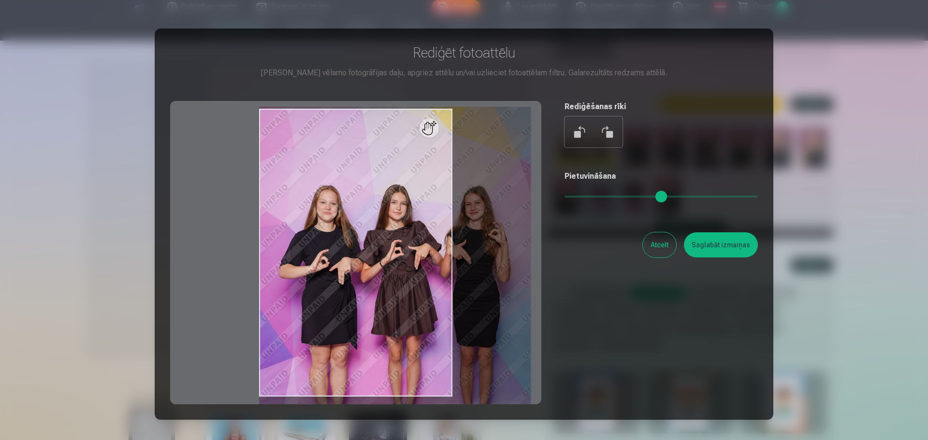
drag, startPoint x: 578, startPoint y: 199, endPoint x: 603, endPoint y: 201, distance: 25.3
click at [607, 198] on input "range" at bounding box center [661, 197] width 193 height 2
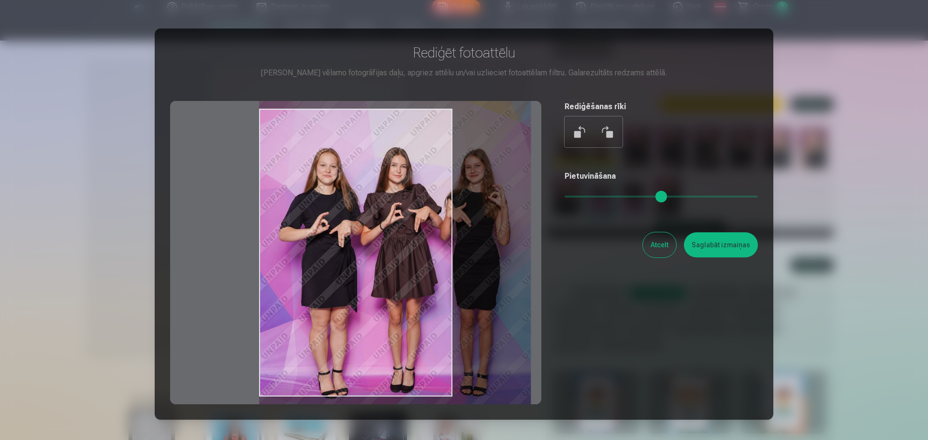
drag, startPoint x: 485, startPoint y: 253, endPoint x: 513, endPoint y: 226, distance: 38.3
click at [513, 226] on div at bounding box center [355, 253] width 371 height 304
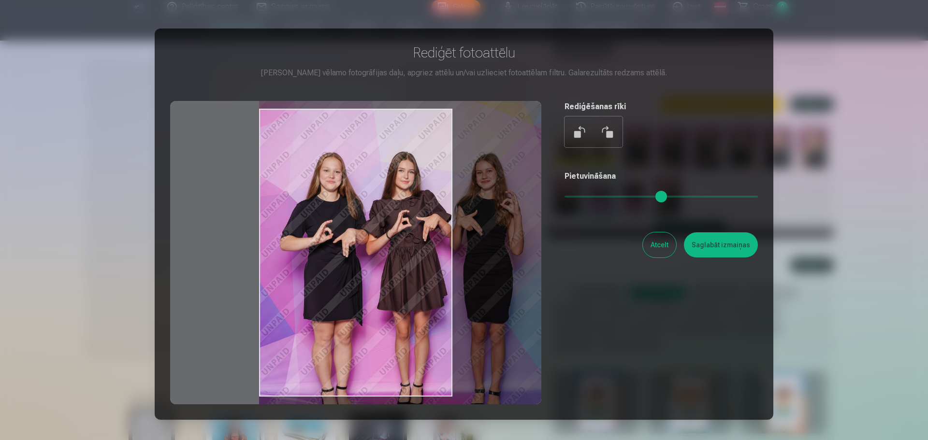
click at [615, 198] on input "range" at bounding box center [661, 197] width 193 height 2
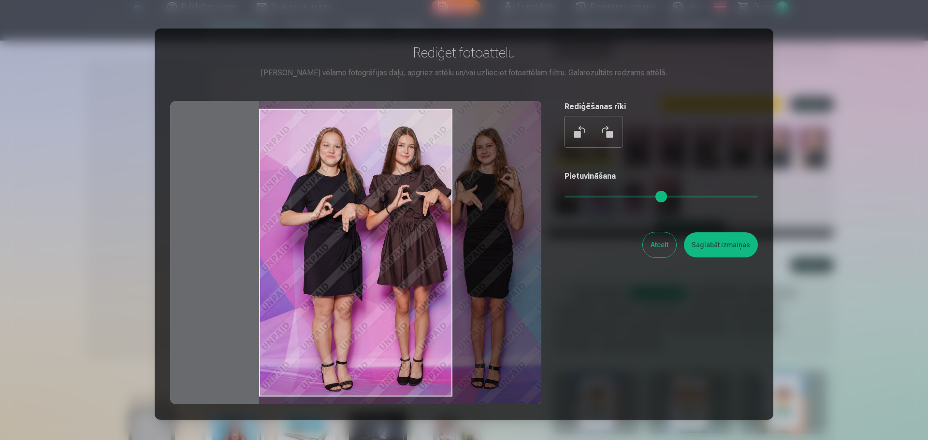
drag, startPoint x: 468, startPoint y: 252, endPoint x: 481, endPoint y: 226, distance: 28.8
click at [481, 226] on div at bounding box center [355, 253] width 371 height 304
type input "****"
click at [656, 242] on button "Atcelt" at bounding box center [659, 245] width 33 height 25
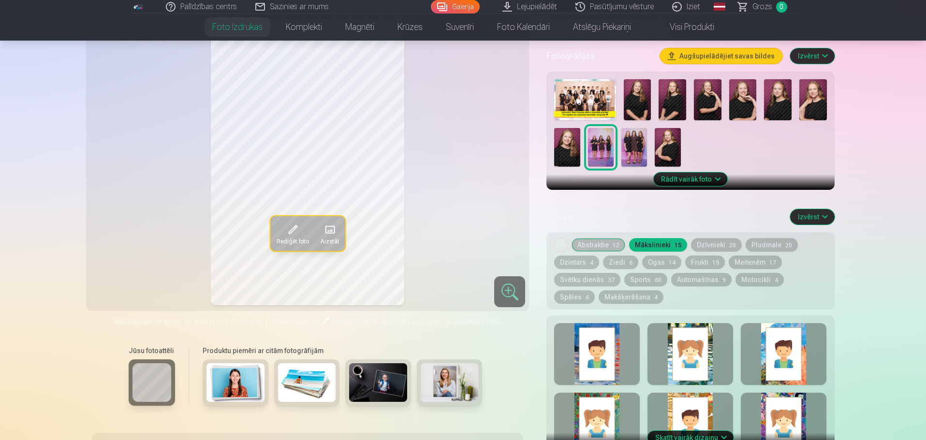
scroll to position [193, 0]
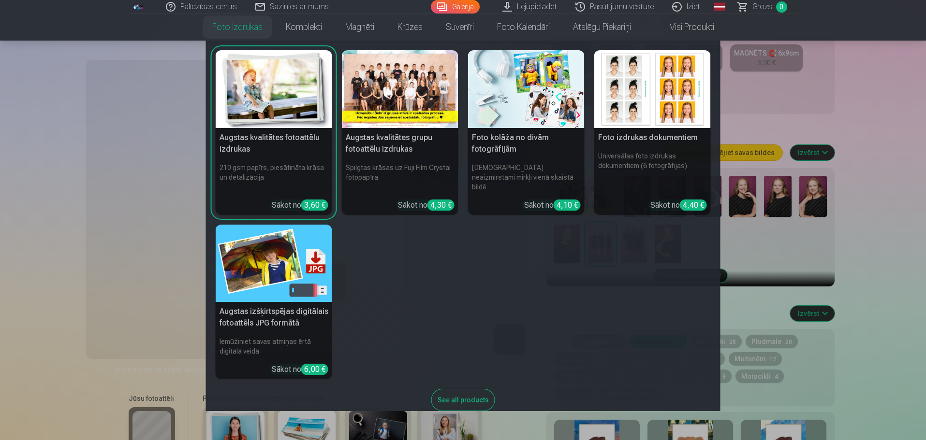
click at [236, 34] on link "Foto izdrukas" at bounding box center [237, 27] width 73 height 27
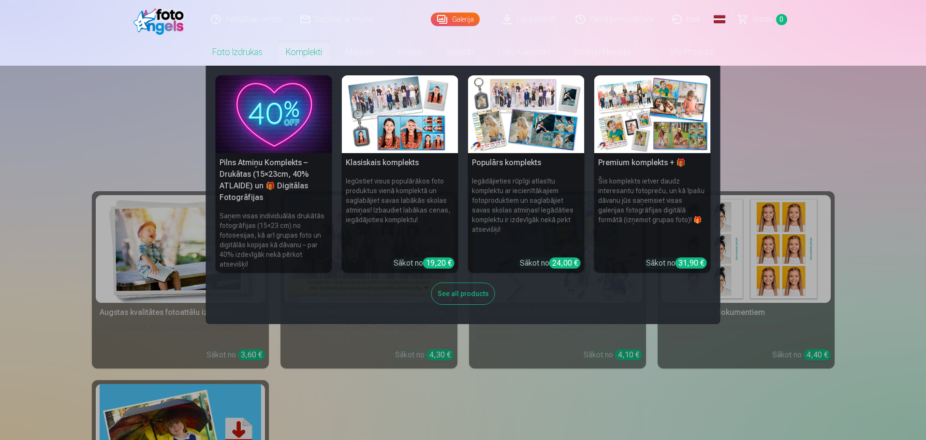
click at [303, 58] on link "Komplekti" at bounding box center [303, 52] width 59 height 27
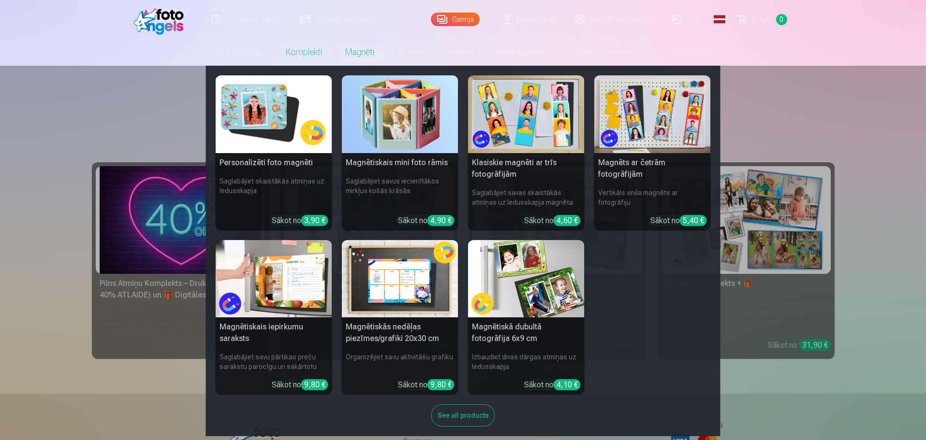
click at [362, 50] on link "Magnēti" at bounding box center [360, 52] width 52 height 27
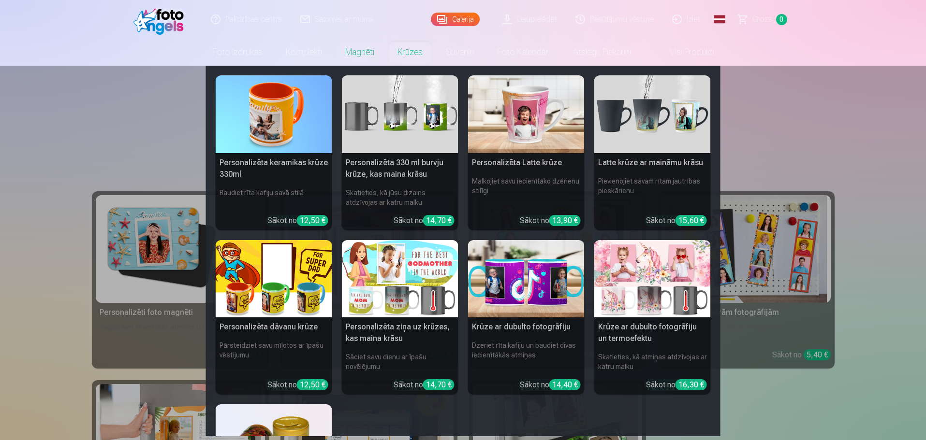
click at [414, 60] on link "Krūzes" at bounding box center [410, 52] width 48 height 27
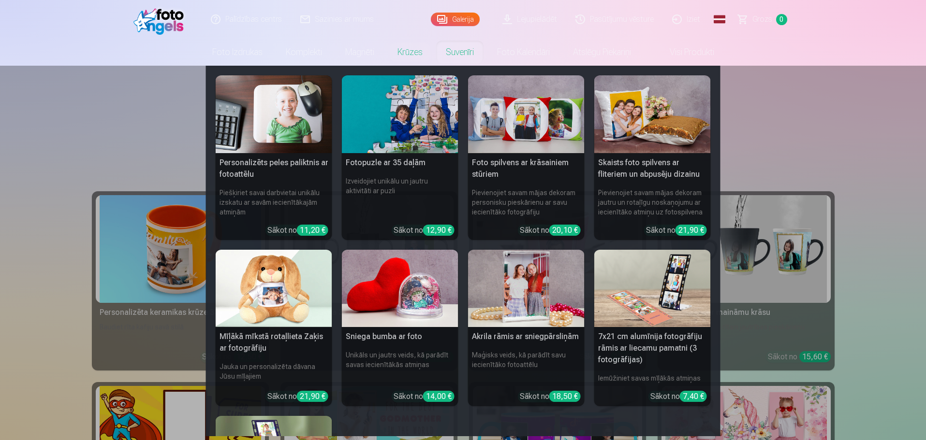
click at [458, 56] on link "Suvenīri" at bounding box center [459, 52] width 51 height 27
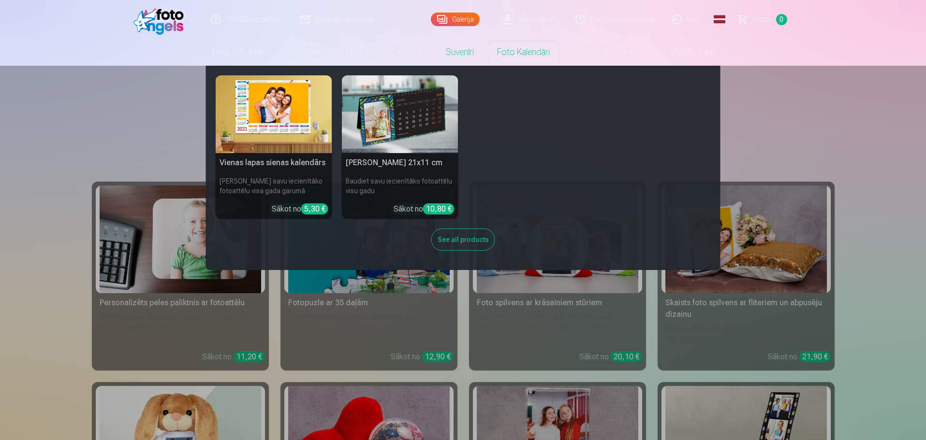
click at [512, 49] on link "Foto kalendāri" at bounding box center [523, 52] width 76 height 27
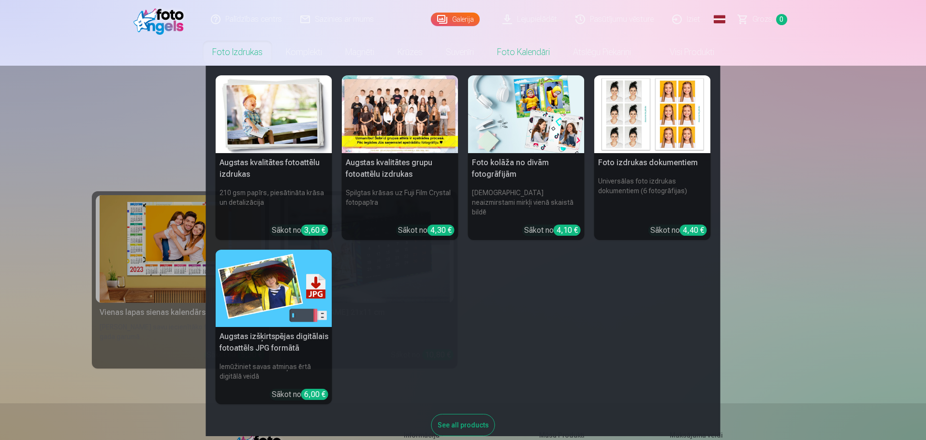
click at [228, 58] on link "Foto izdrukas" at bounding box center [237, 52] width 73 height 27
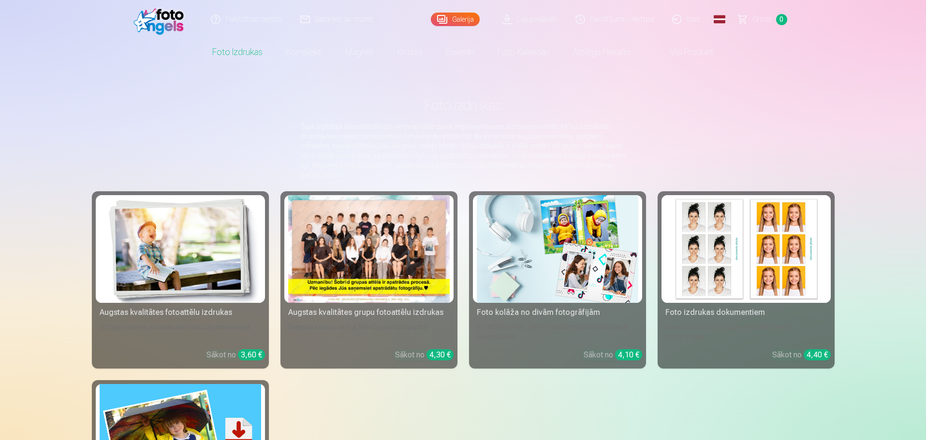
click at [208, 226] on img at bounding box center [180, 249] width 161 height 108
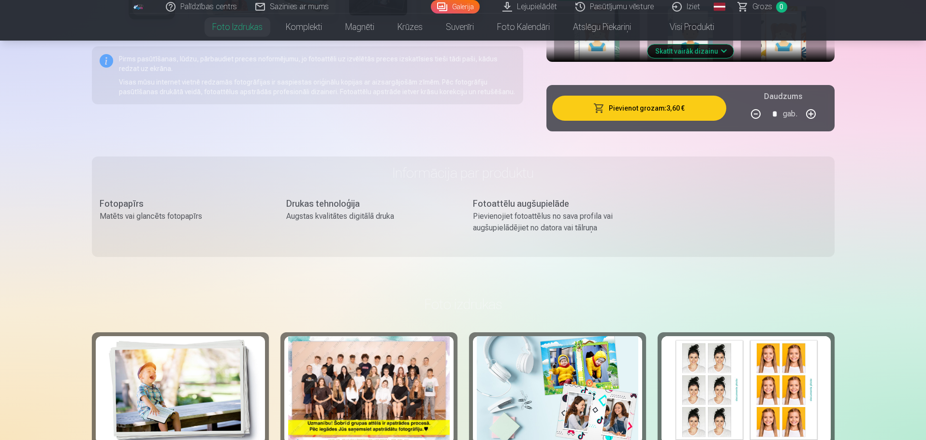
scroll to position [822, 0]
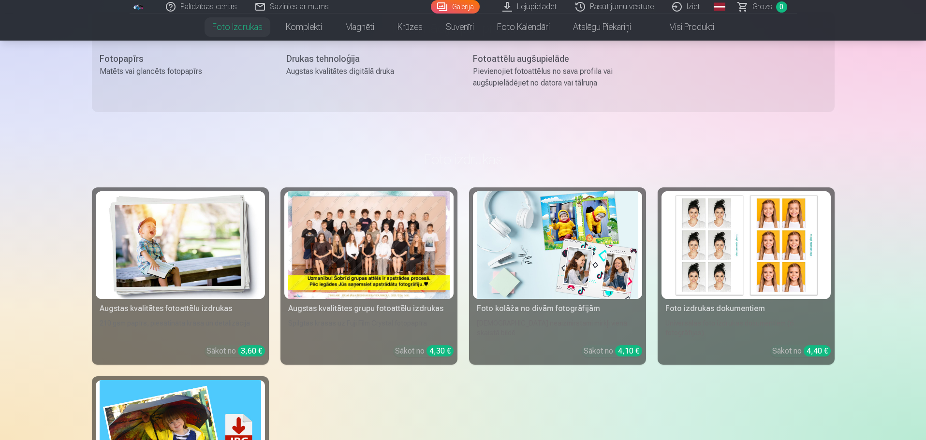
click at [370, 241] on div at bounding box center [368, 245] width 161 height 108
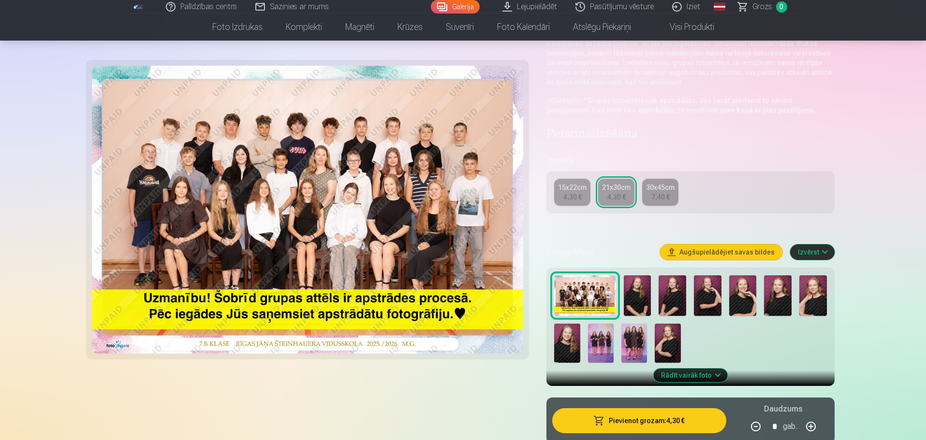
scroll to position [145, 0]
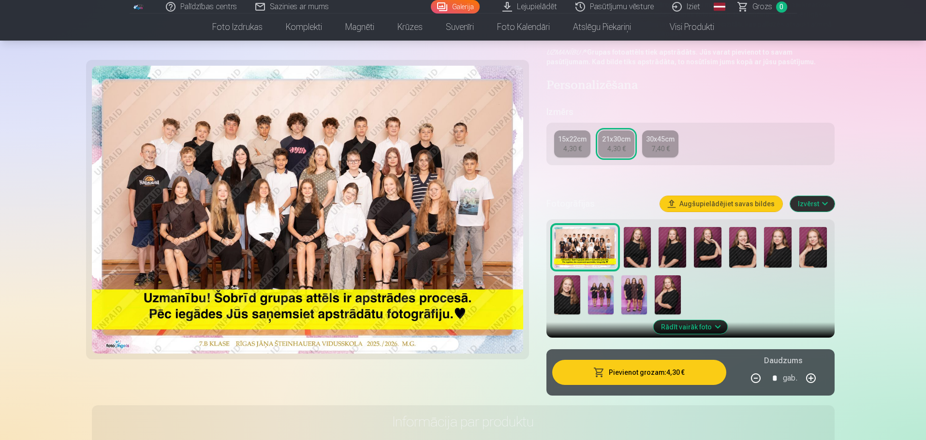
click at [477, 125] on img at bounding box center [308, 210] width 432 height 288
click at [631, 252] on img at bounding box center [638, 247] width 28 height 41
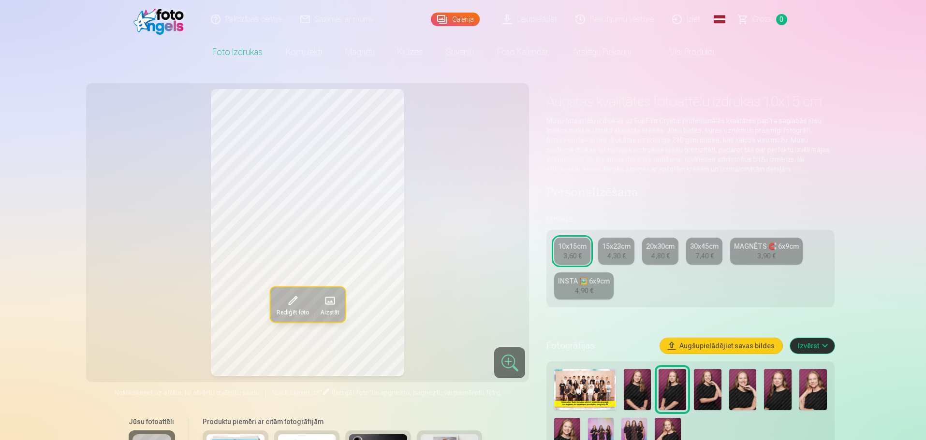
click at [709, 397] on img at bounding box center [708, 389] width 28 height 41
click at [738, 394] on img at bounding box center [743, 389] width 28 height 41
click at [784, 397] on img at bounding box center [778, 389] width 28 height 41
click at [807, 389] on img at bounding box center [813, 389] width 28 height 41
click at [573, 425] on img at bounding box center [567, 437] width 26 height 39
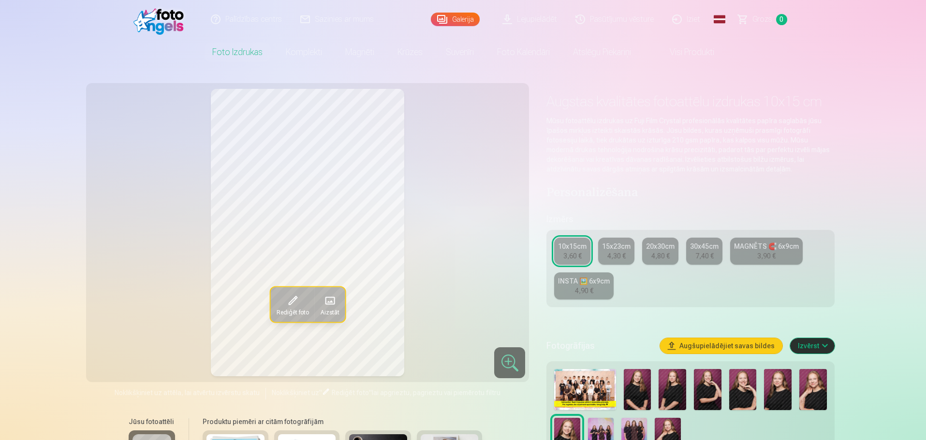
click at [663, 423] on img at bounding box center [668, 437] width 26 height 39
click at [572, 422] on img at bounding box center [567, 437] width 26 height 39
click at [734, 390] on img at bounding box center [743, 389] width 28 height 41
click at [707, 393] on img at bounding box center [708, 389] width 28 height 41
click at [682, 402] on img at bounding box center [672, 389] width 28 height 41
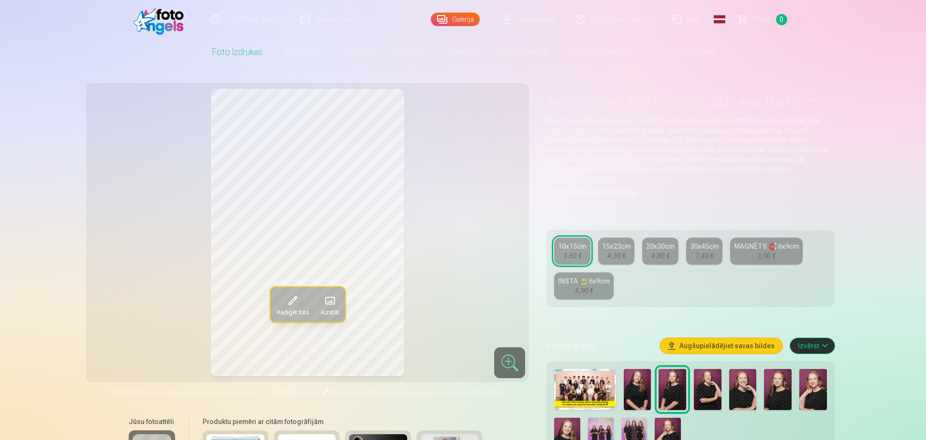
click at [735, 412] on div at bounding box center [690, 412] width 280 height 95
click at [740, 402] on img at bounding box center [743, 389] width 28 height 41
click at [286, 310] on span "Rediģēt foto" at bounding box center [292, 312] width 32 height 8
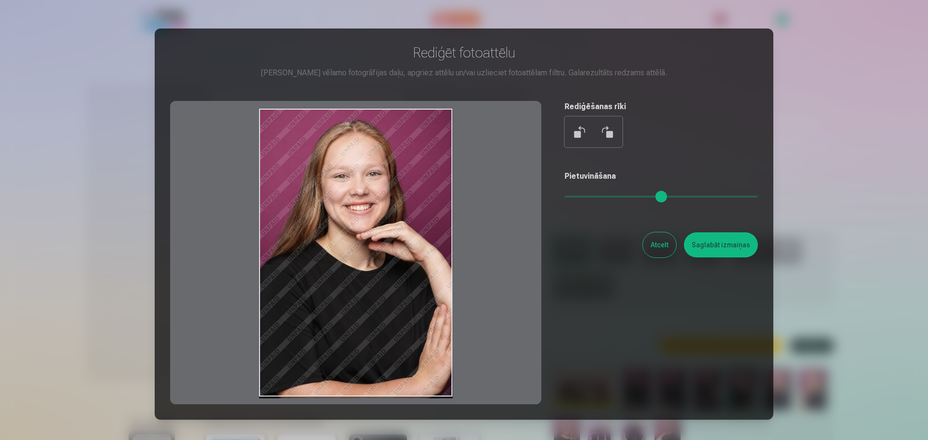
drag, startPoint x: 368, startPoint y: 205, endPoint x: 374, endPoint y: 210, distance: 7.5
click at [374, 210] on div at bounding box center [355, 253] width 371 height 304
click at [660, 238] on button "Atcelt" at bounding box center [659, 245] width 33 height 25
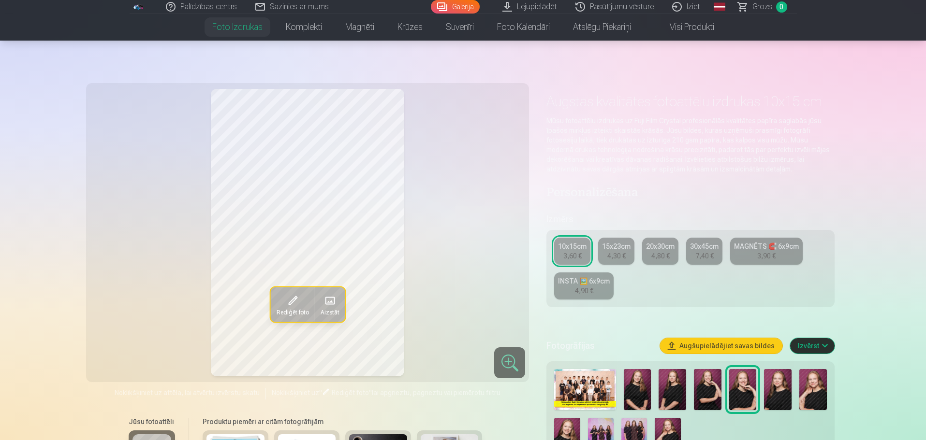
scroll to position [97, 0]
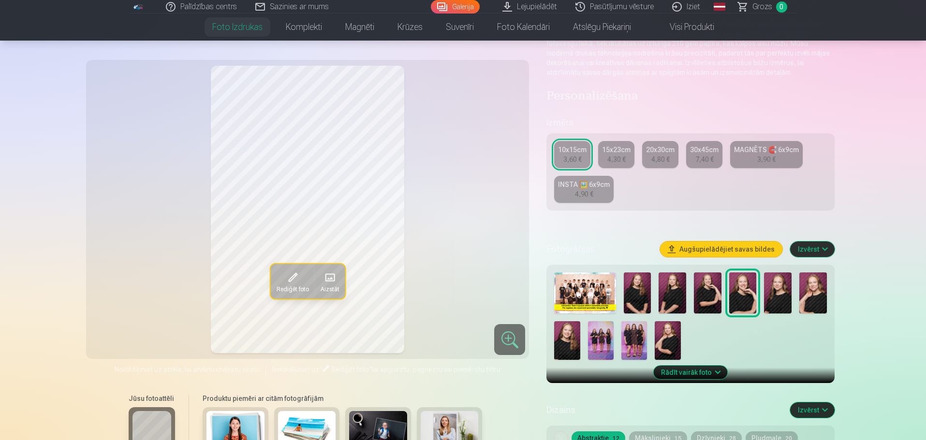
click at [569, 332] on img at bounding box center [567, 340] width 26 height 39
click at [623, 335] on img at bounding box center [634, 340] width 26 height 39
click at [605, 338] on img at bounding box center [601, 340] width 26 height 39
click at [734, 292] on img at bounding box center [743, 293] width 28 height 41
click at [556, 340] on img at bounding box center [567, 340] width 26 height 39
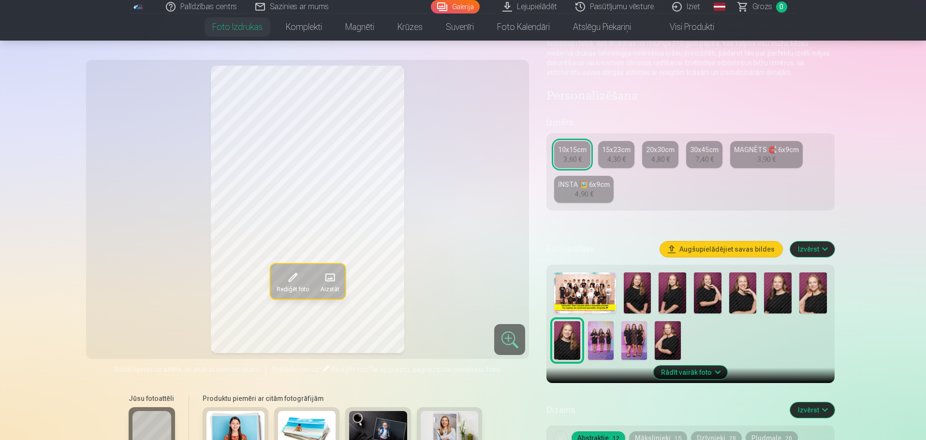
click at [770, 159] on div "3,90 €" at bounding box center [766, 160] width 18 height 10
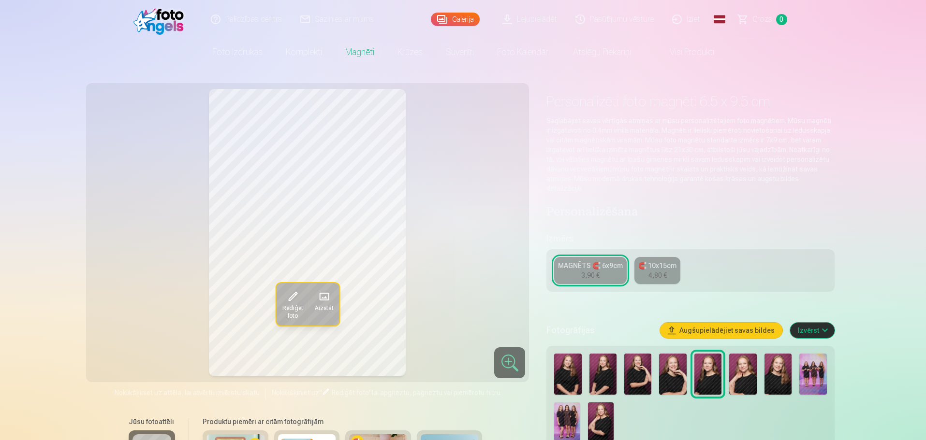
click at [567, 370] on img at bounding box center [567, 374] width 27 height 41
click at [598, 369] on img at bounding box center [602, 374] width 27 height 41
click at [636, 370] on img at bounding box center [637, 374] width 27 height 41
click at [758, 364] on div at bounding box center [690, 397] width 280 height 95
click at [781, 366] on img at bounding box center [777, 374] width 27 height 41
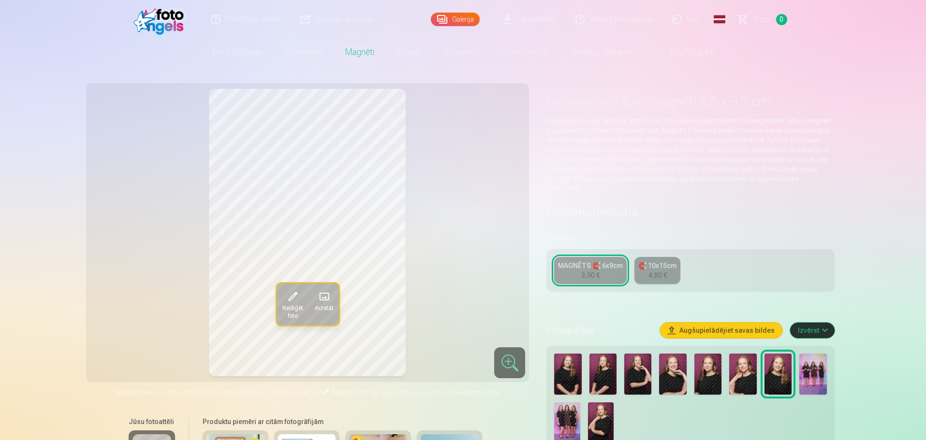
scroll to position [97, 0]
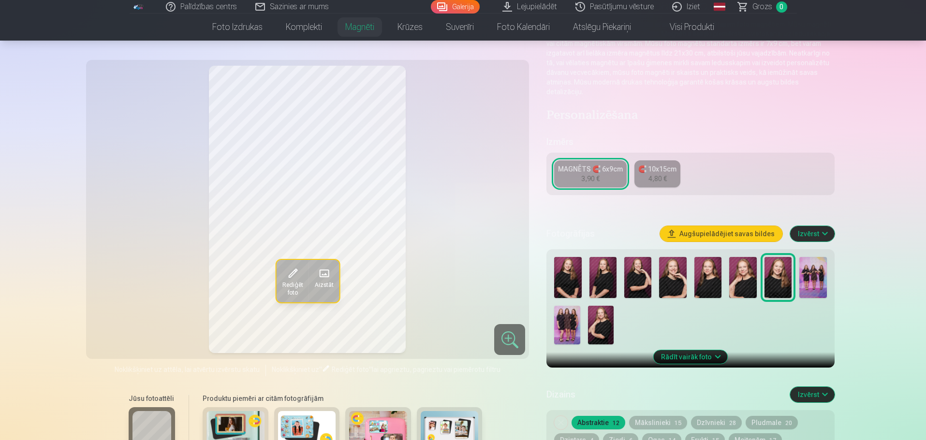
click at [500, 341] on div at bounding box center [509, 339] width 31 height 31
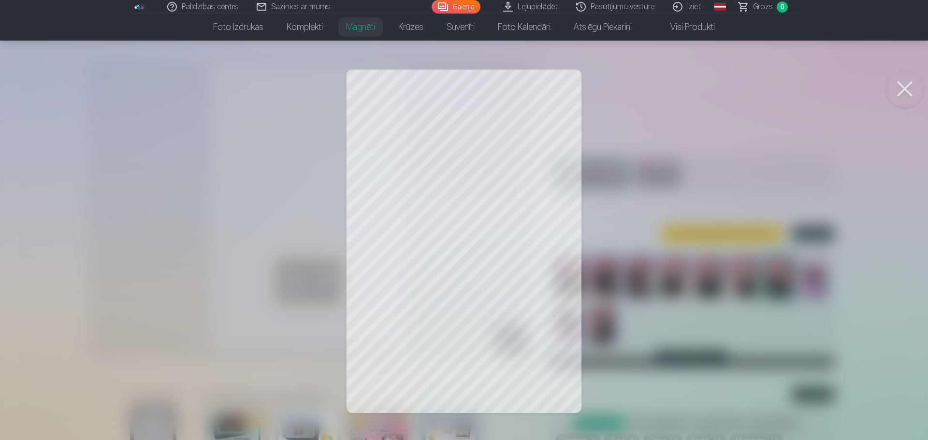
drag, startPoint x: 463, startPoint y: 224, endPoint x: 424, endPoint y: 180, distance: 58.9
click at [432, 176] on div at bounding box center [464, 220] width 928 height 440
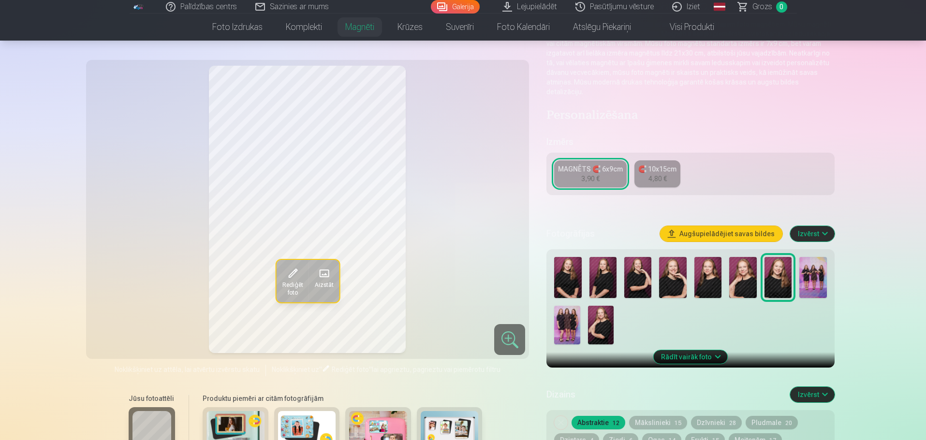
drag, startPoint x: 500, startPoint y: 274, endPoint x: 515, endPoint y: 253, distance: 25.2
click at [512, 257] on div "Rediģēt foto Aizstāt" at bounding box center [308, 210] width 432 height 288
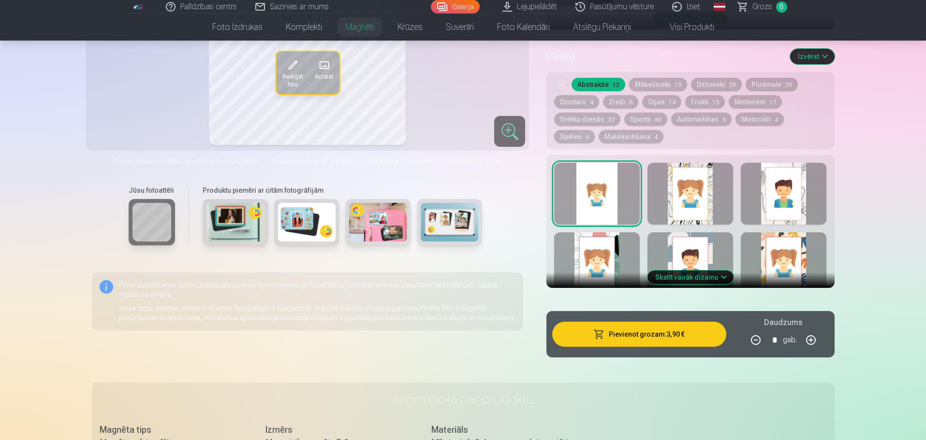
scroll to position [290, 0]
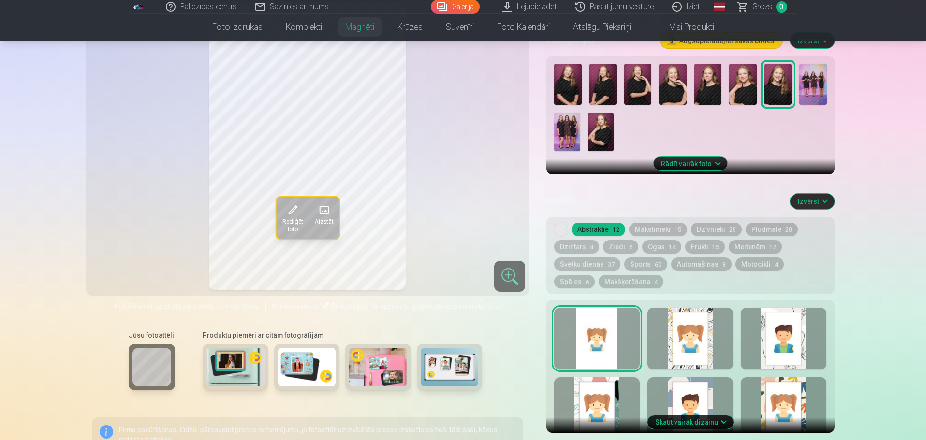
click at [595, 6] on link "Pasūtījumu vēsture" at bounding box center [615, 7] width 97 height 14
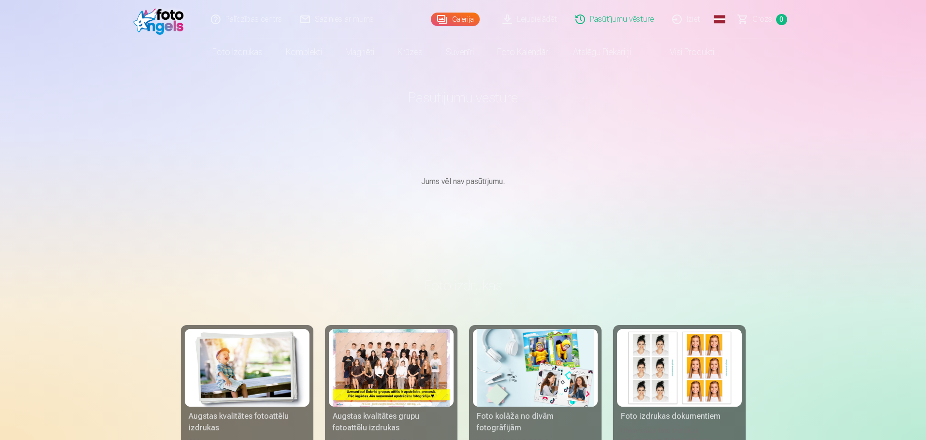
click at [469, 22] on link "Galerija" at bounding box center [455, 20] width 49 height 14
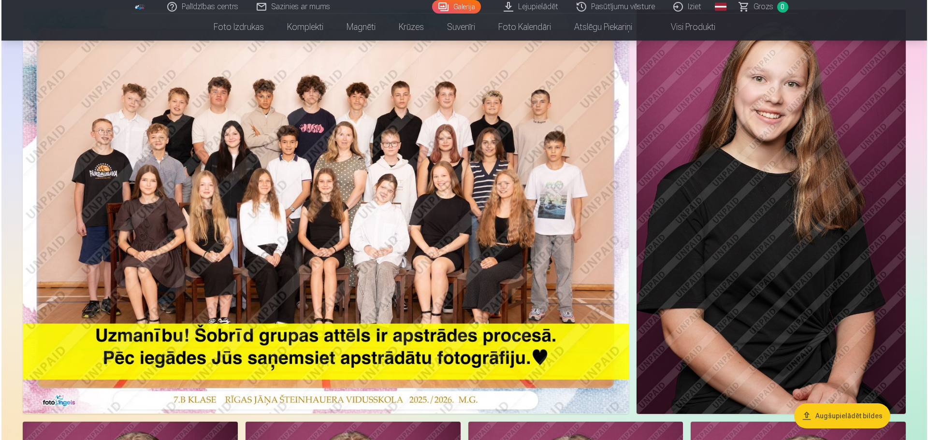
scroll to position [145, 0]
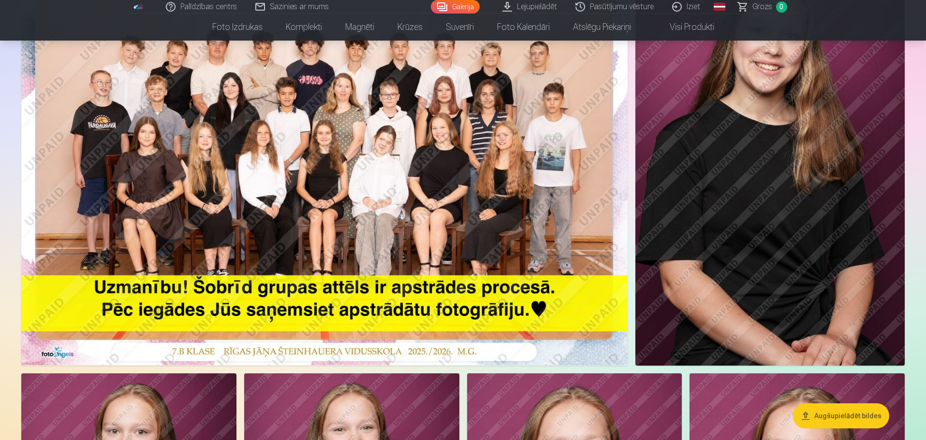
click at [511, 88] on img at bounding box center [324, 163] width 606 height 404
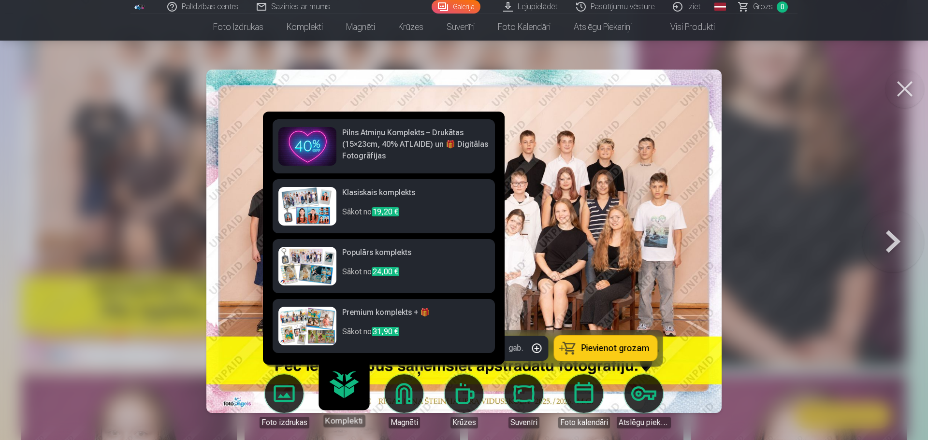
click at [410, 244] on link "Populārs komplekts Sākot no 24,00 €" at bounding box center [384, 266] width 222 height 54
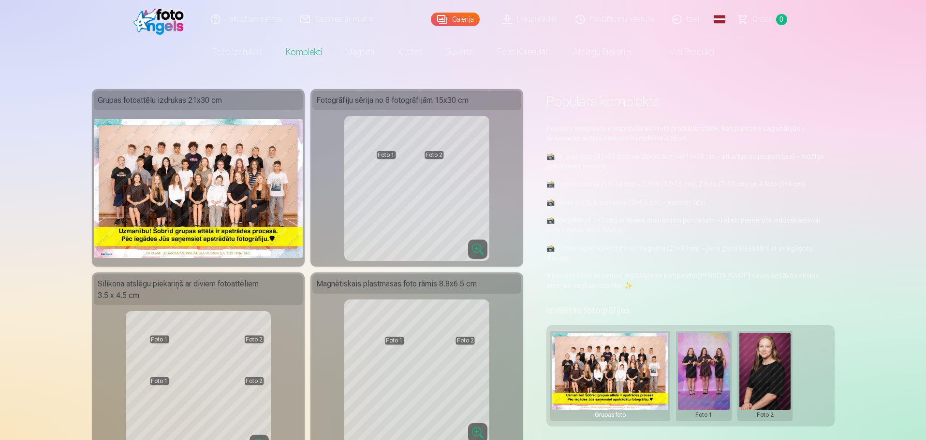
scroll to position [145, 0]
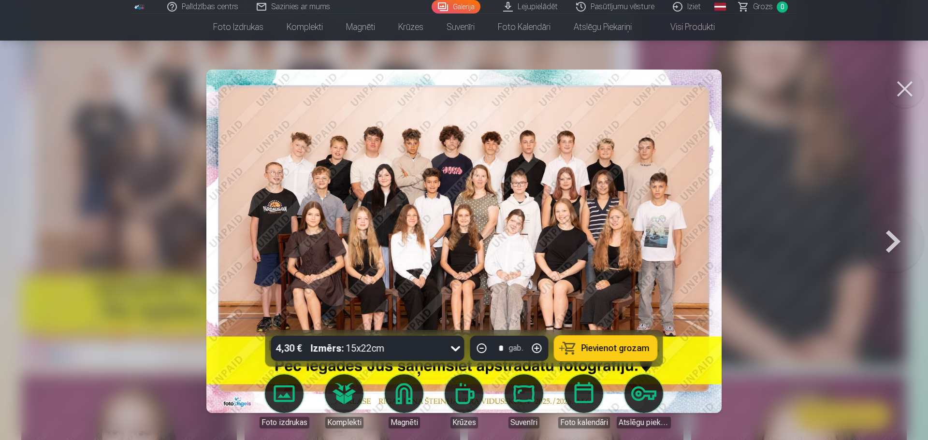
click at [331, 175] on img at bounding box center [463, 242] width 515 height 344
click at [887, 242] on button at bounding box center [893, 241] width 62 height 158
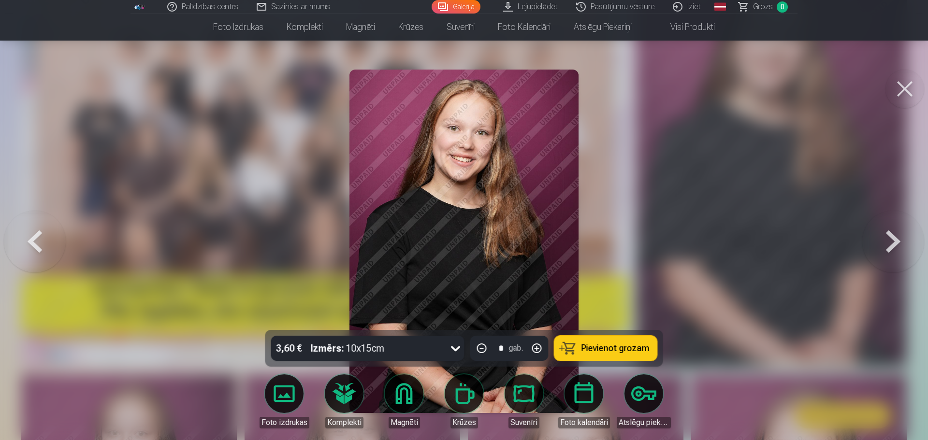
click at [867, 241] on button at bounding box center [893, 241] width 62 height 158
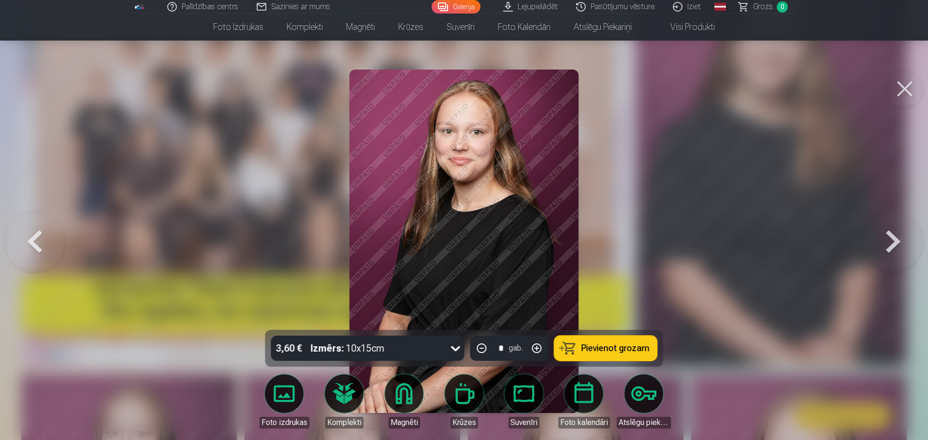
click at [871, 240] on button at bounding box center [893, 241] width 62 height 158
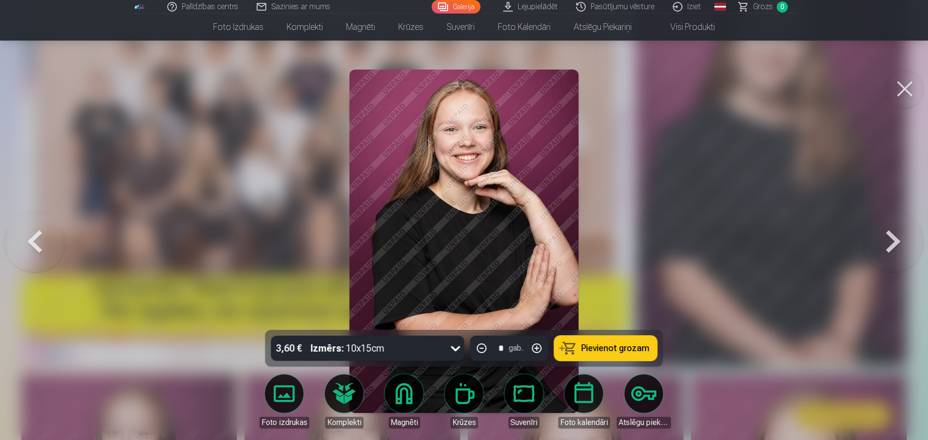
click at [876, 243] on button at bounding box center [893, 241] width 62 height 158
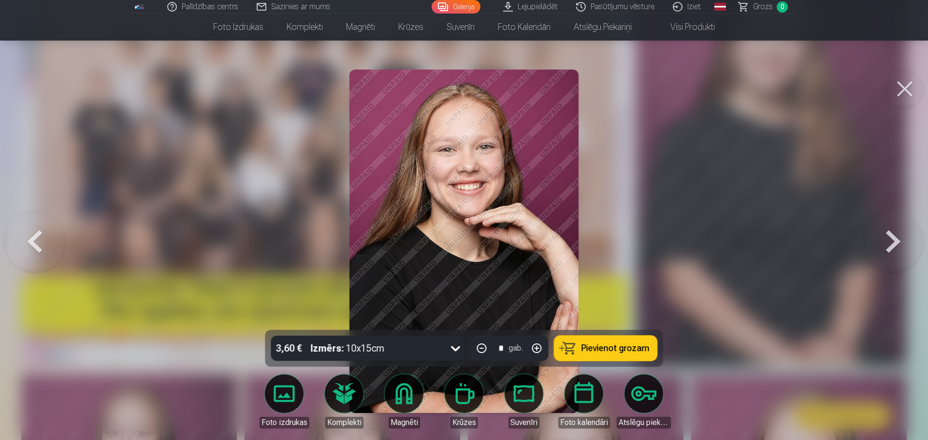
click at [875, 245] on button at bounding box center [893, 241] width 62 height 158
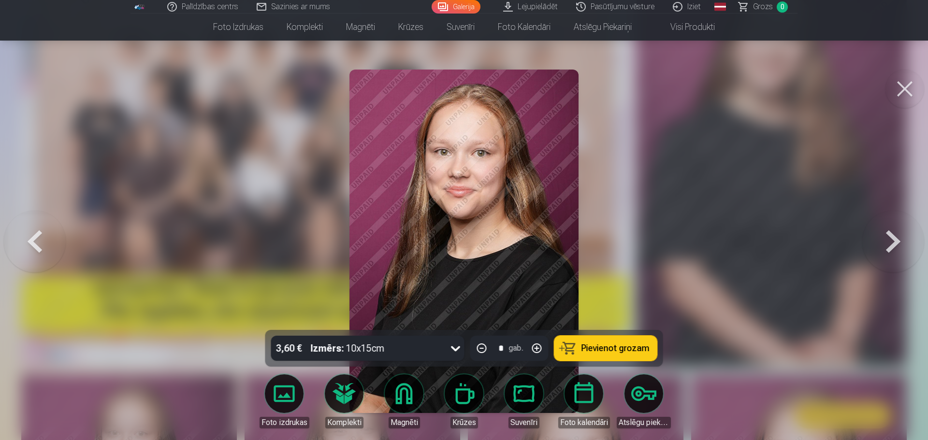
click at [875, 247] on button at bounding box center [893, 241] width 62 height 158
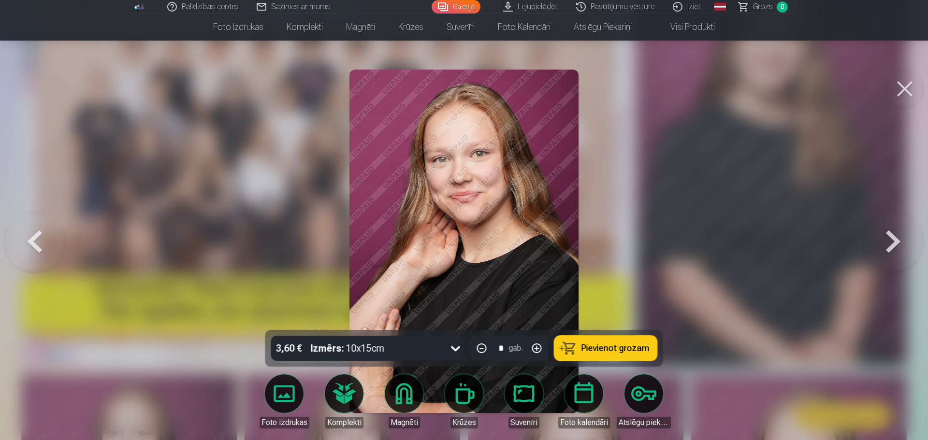
click at [879, 248] on button at bounding box center [893, 241] width 62 height 158
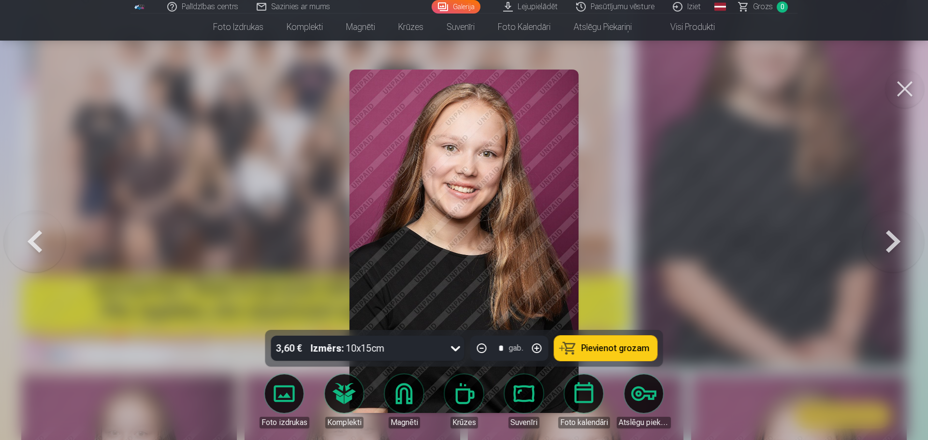
click at [881, 248] on button at bounding box center [893, 241] width 62 height 158
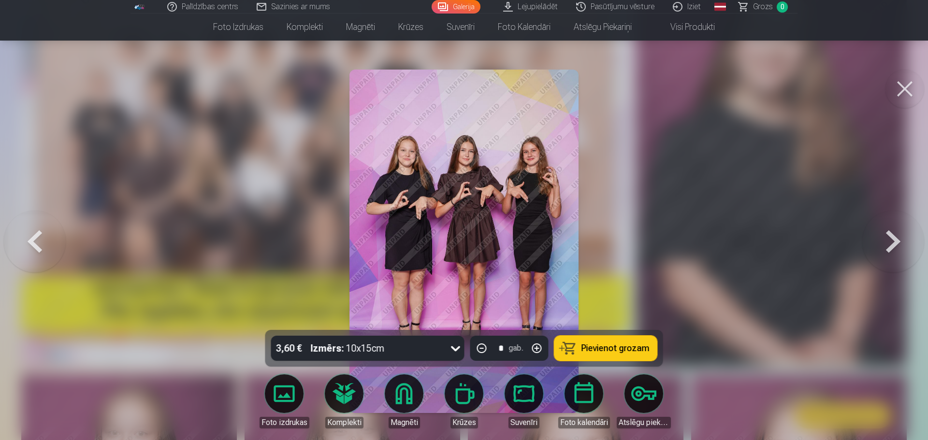
click at [9, 214] on button at bounding box center [35, 241] width 62 height 158
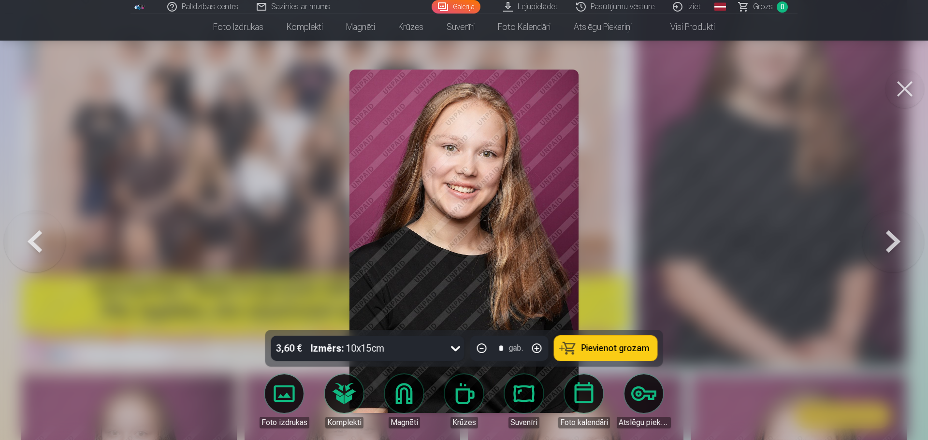
click at [61, 236] on button at bounding box center [35, 241] width 62 height 158
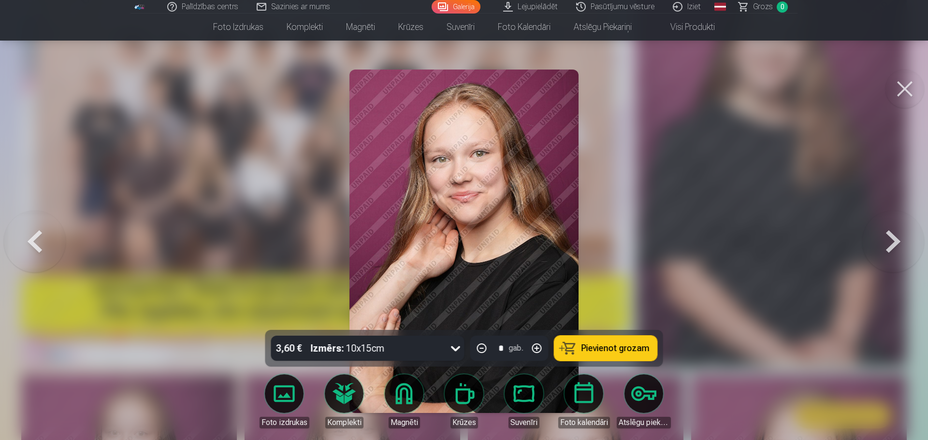
click at [61, 237] on button at bounding box center [35, 241] width 62 height 158
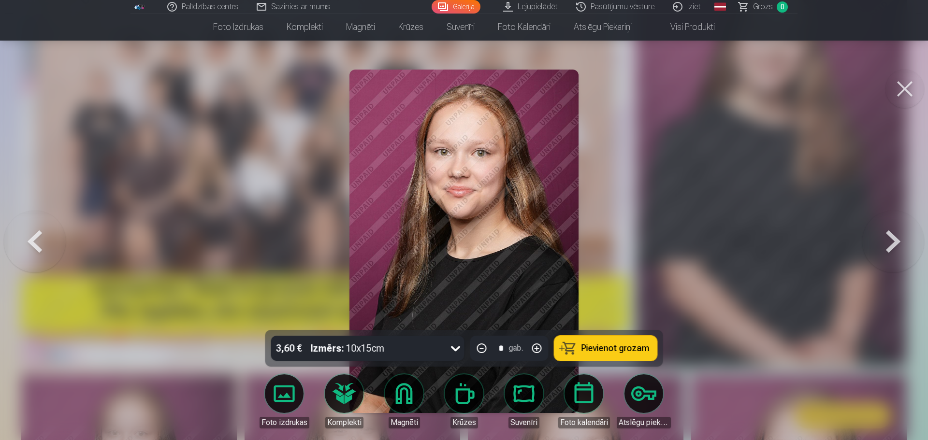
click at [62, 236] on button at bounding box center [35, 241] width 62 height 158
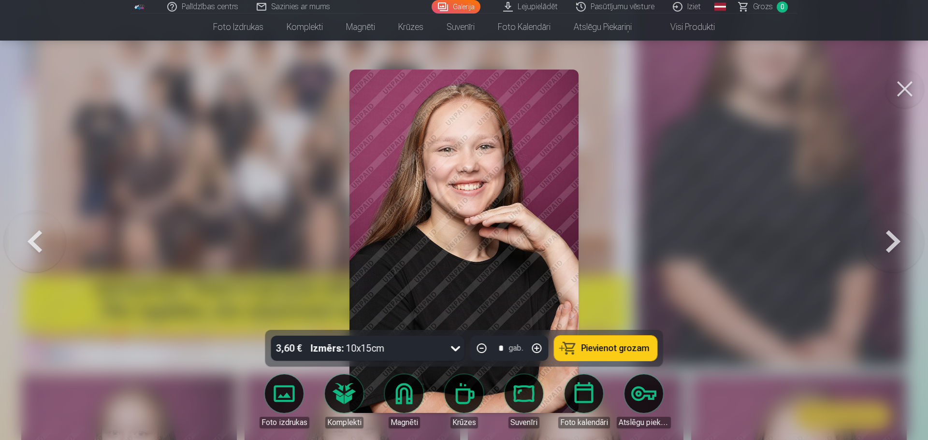
click at [62, 236] on button at bounding box center [35, 241] width 62 height 158
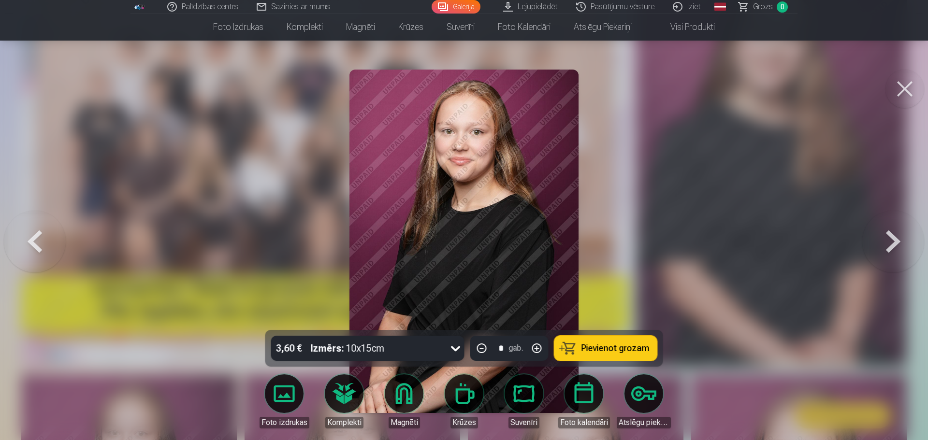
click at [58, 236] on button at bounding box center [35, 241] width 62 height 158
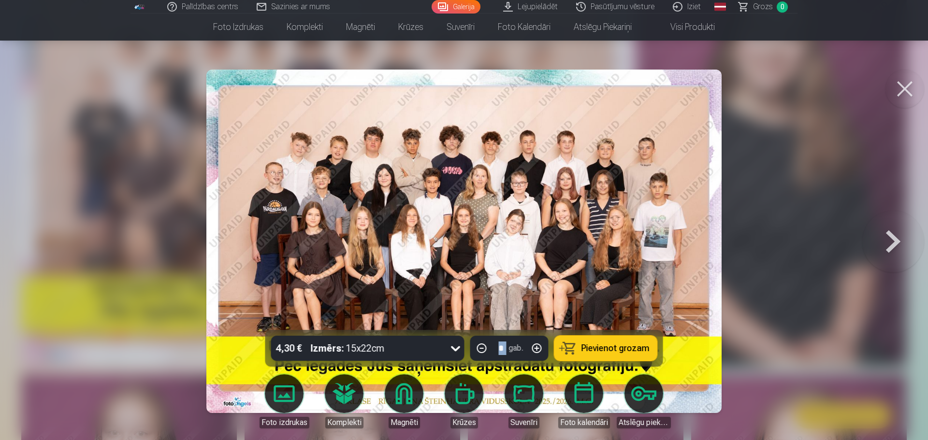
click at [60, 236] on div at bounding box center [464, 220] width 928 height 440
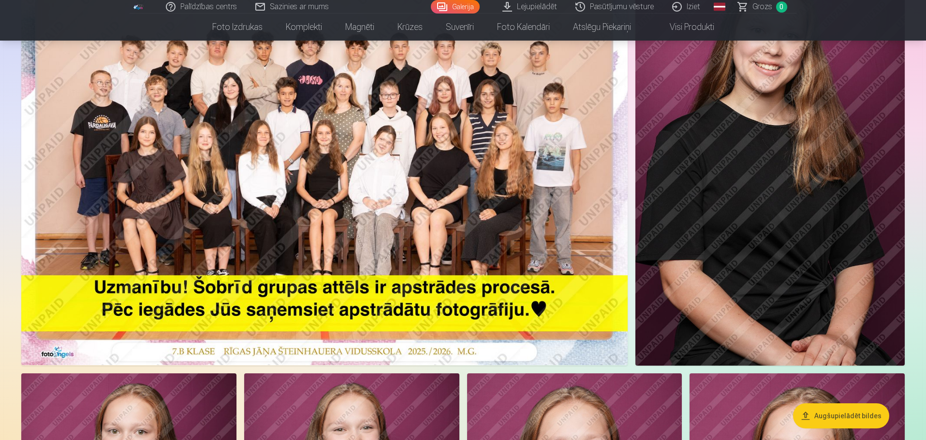
click at [326, 243] on img at bounding box center [324, 163] width 606 height 404
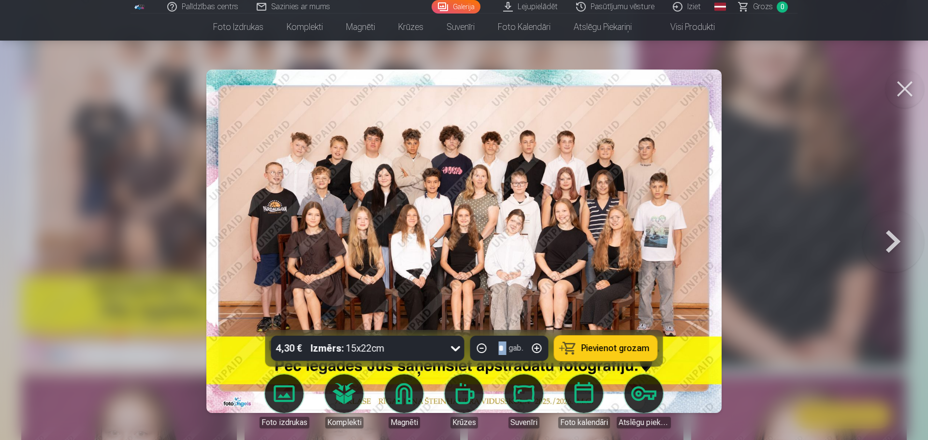
click at [908, 263] on button at bounding box center [893, 241] width 62 height 158
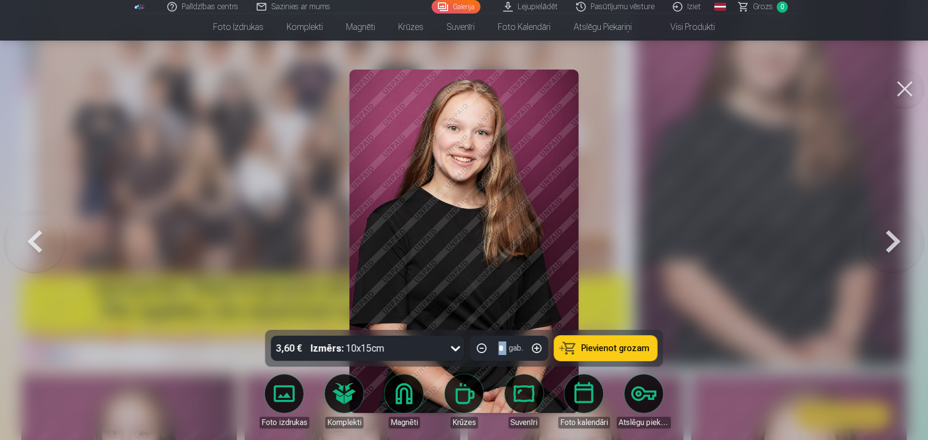
click at [904, 267] on button at bounding box center [893, 241] width 62 height 158
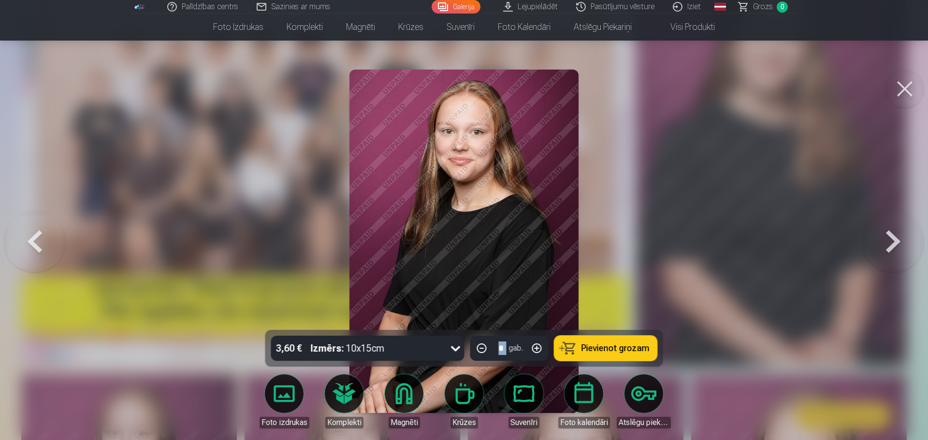
click at [901, 271] on button at bounding box center [893, 241] width 62 height 158
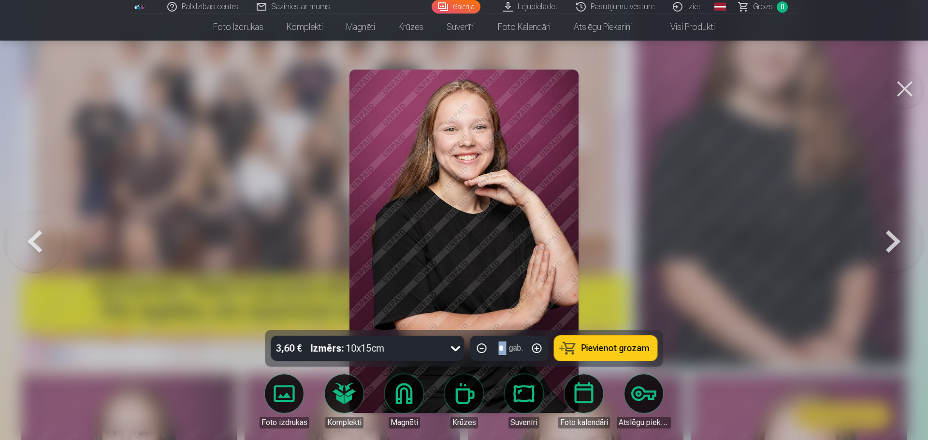
click at [901, 271] on button at bounding box center [893, 241] width 62 height 158
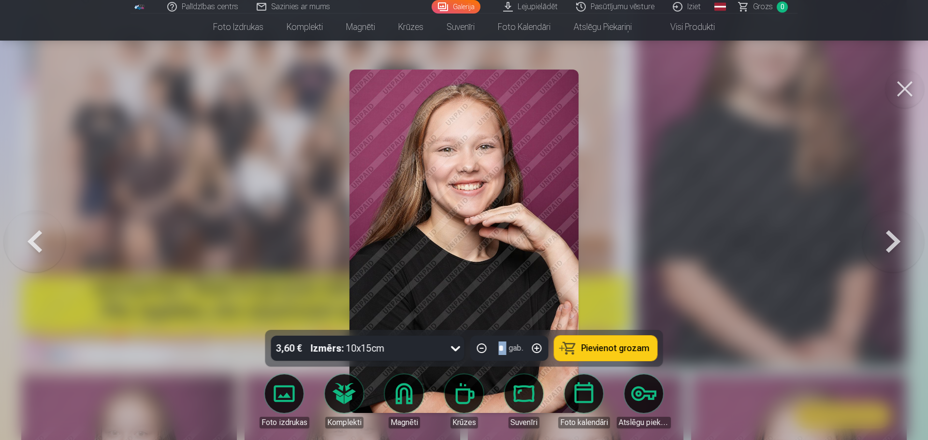
click at [901, 271] on button at bounding box center [893, 241] width 62 height 158
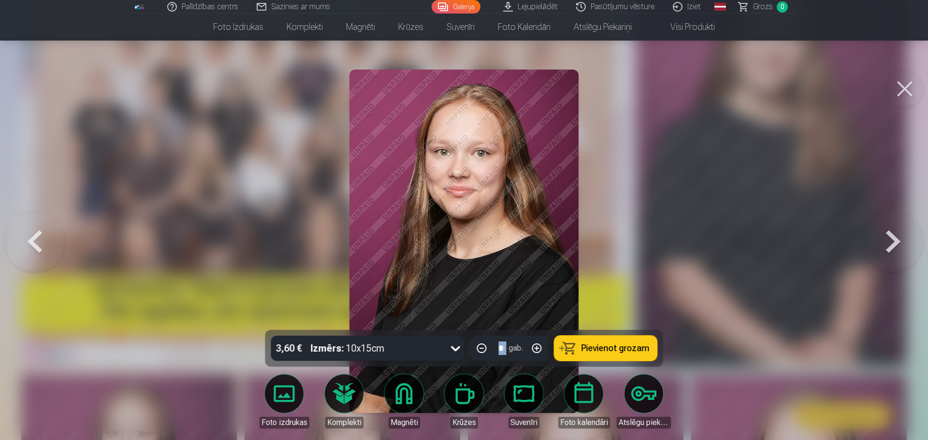
click at [901, 271] on button at bounding box center [893, 241] width 62 height 158
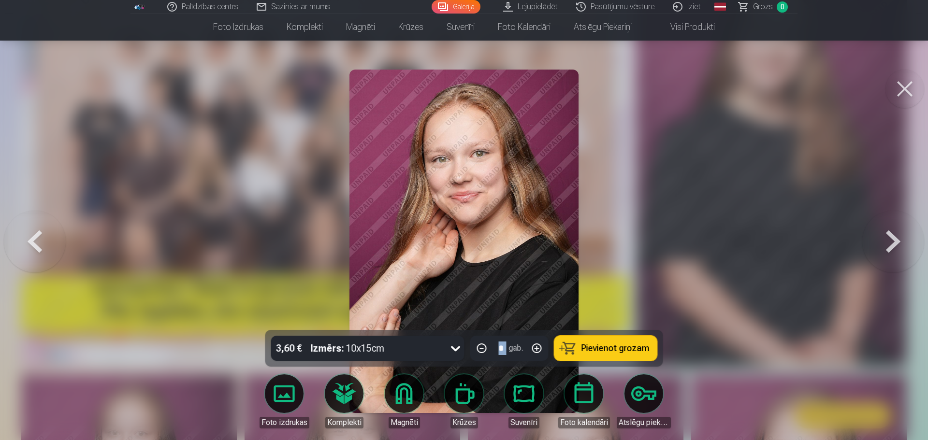
click at [901, 268] on button at bounding box center [893, 241] width 62 height 158
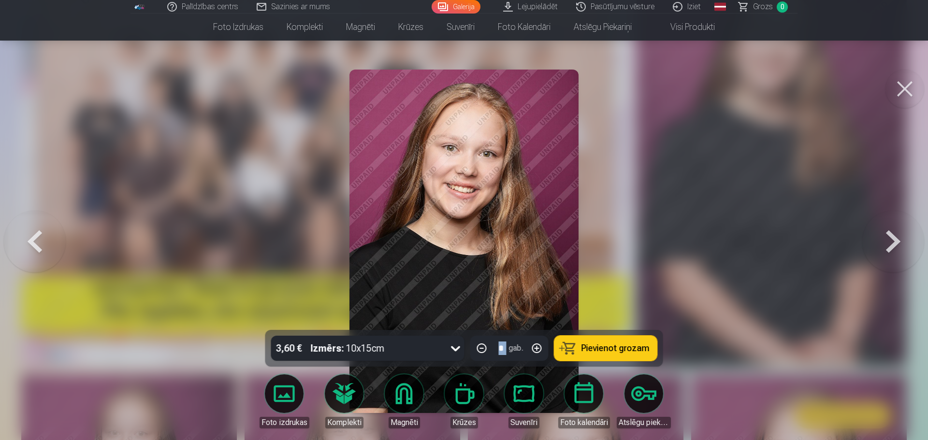
click at [901, 268] on button at bounding box center [893, 241] width 62 height 158
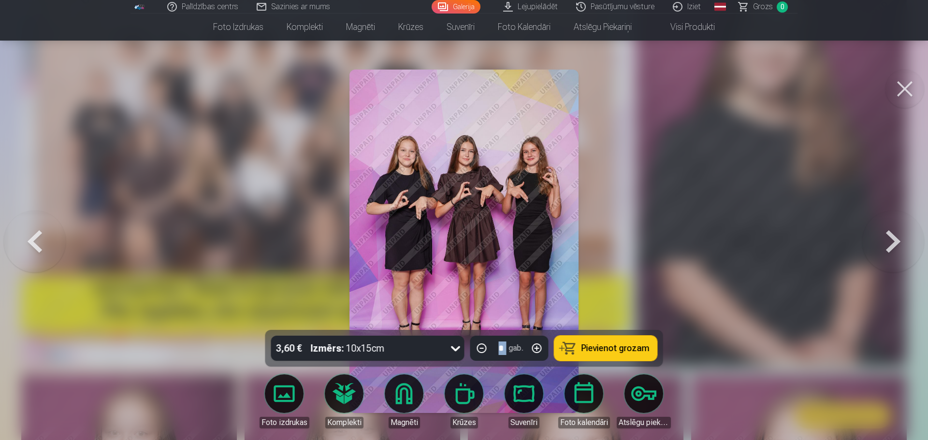
click at [901, 267] on button at bounding box center [893, 241] width 62 height 158
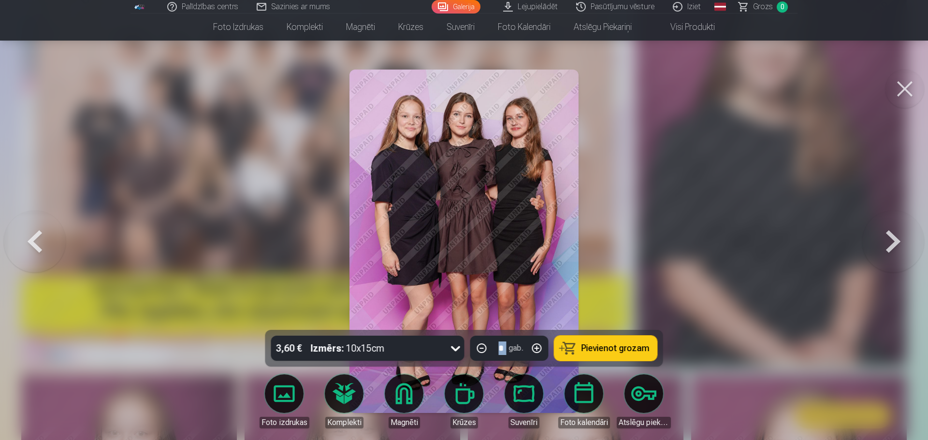
click at [20, 245] on button at bounding box center [35, 241] width 62 height 158
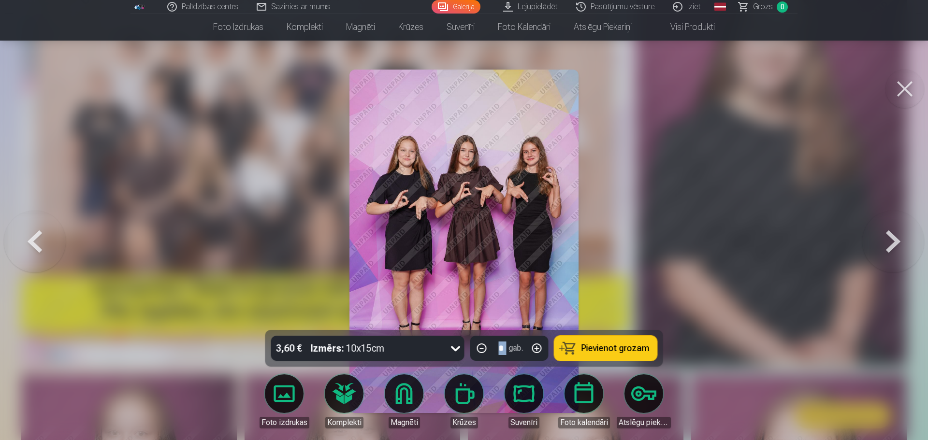
click at [901, 230] on button at bounding box center [893, 241] width 62 height 158
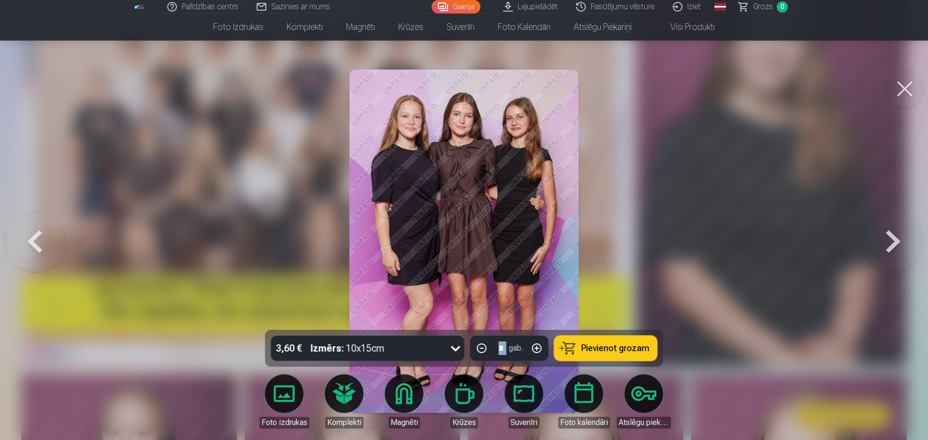
click at [888, 253] on button at bounding box center [893, 241] width 62 height 158
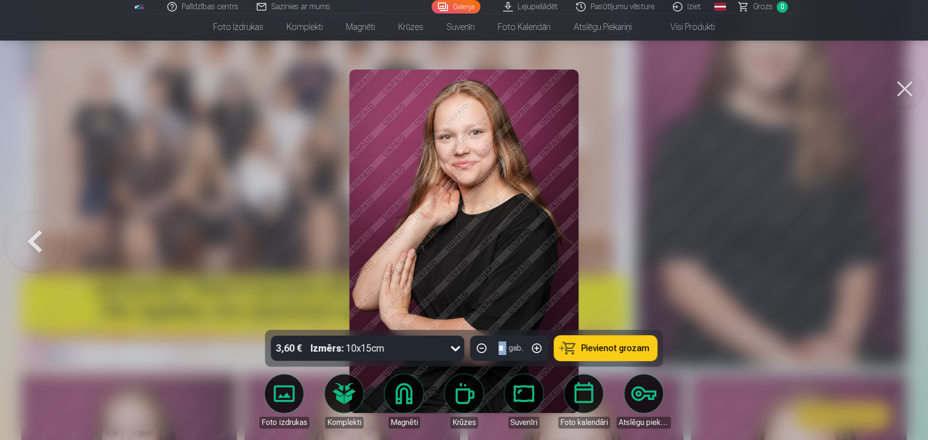
click at [906, 259] on div at bounding box center [464, 220] width 928 height 440
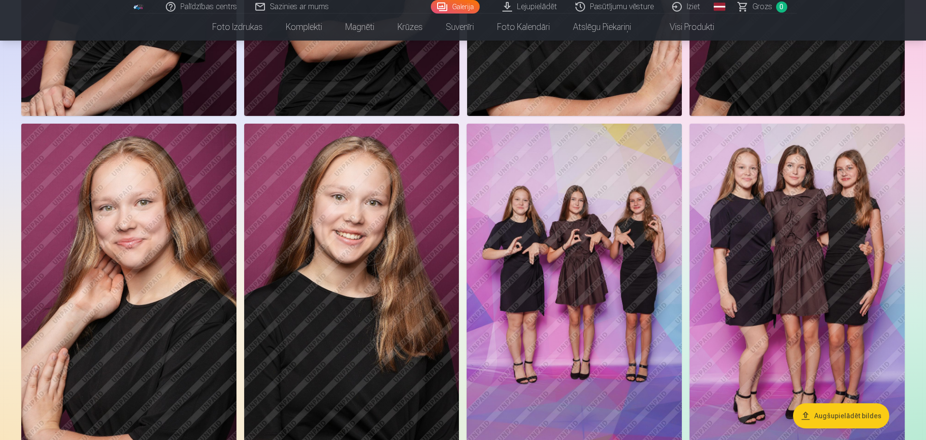
scroll to position [483, 0]
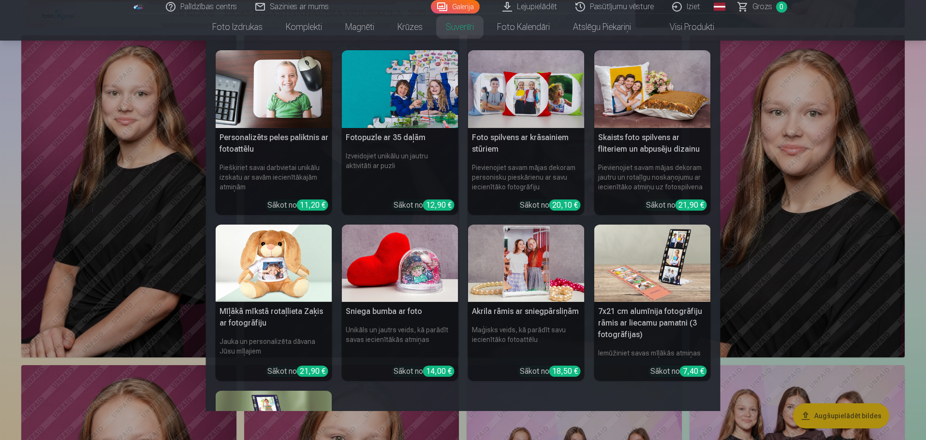
click at [452, 29] on link "Suvenīri" at bounding box center [459, 27] width 51 height 27
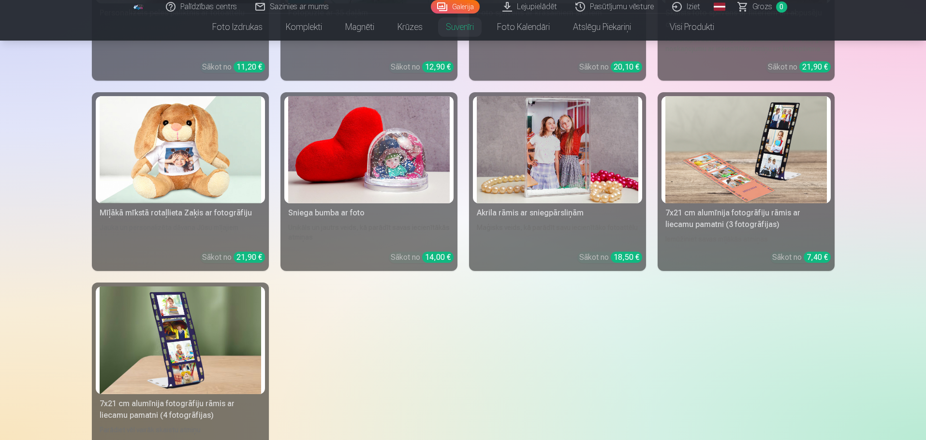
scroll to position [145, 0]
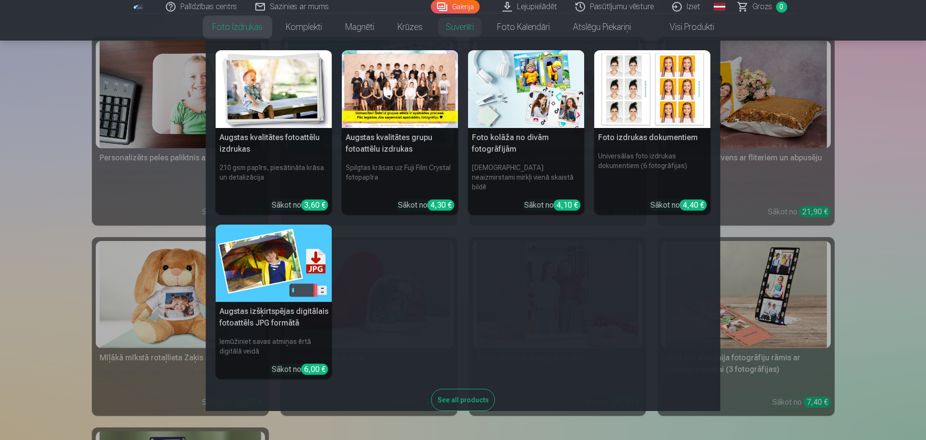
click at [230, 27] on link "Foto izdrukas" at bounding box center [237, 27] width 73 height 27
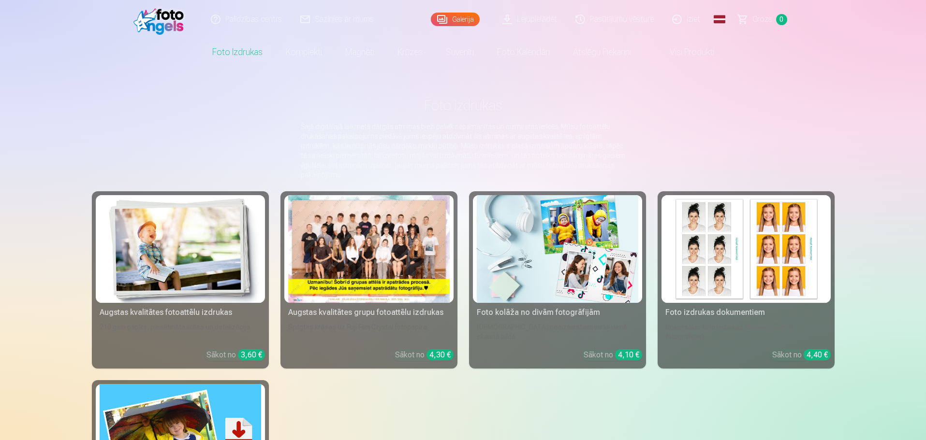
click at [271, 19] on link "Palīdzības centrs" at bounding box center [246, 19] width 89 height 39
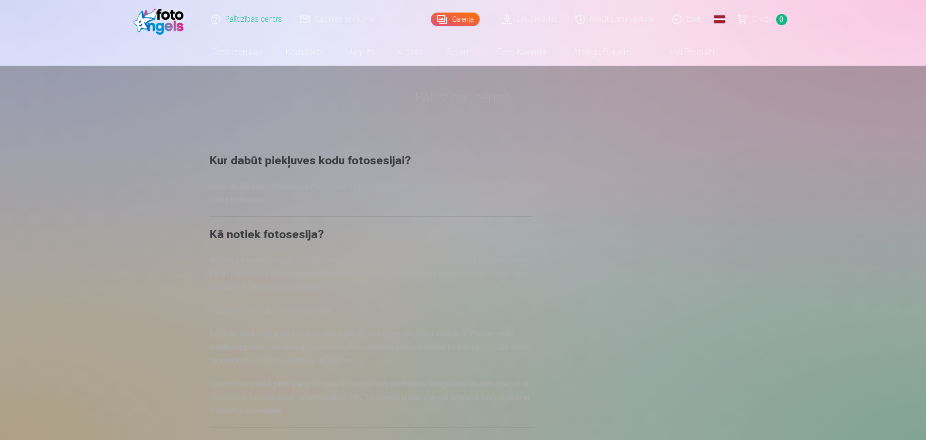
click at [281, 52] on link "Komplekti" at bounding box center [303, 52] width 59 height 27
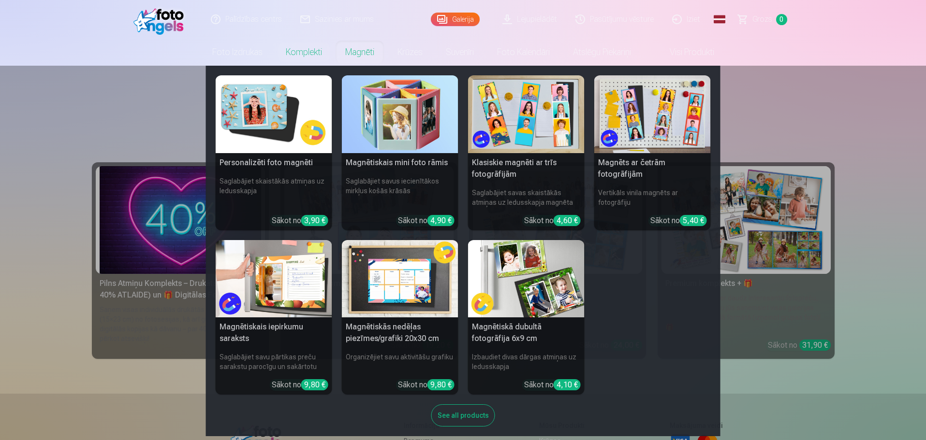
click at [356, 54] on link "Magnēti" at bounding box center [360, 52] width 52 height 27
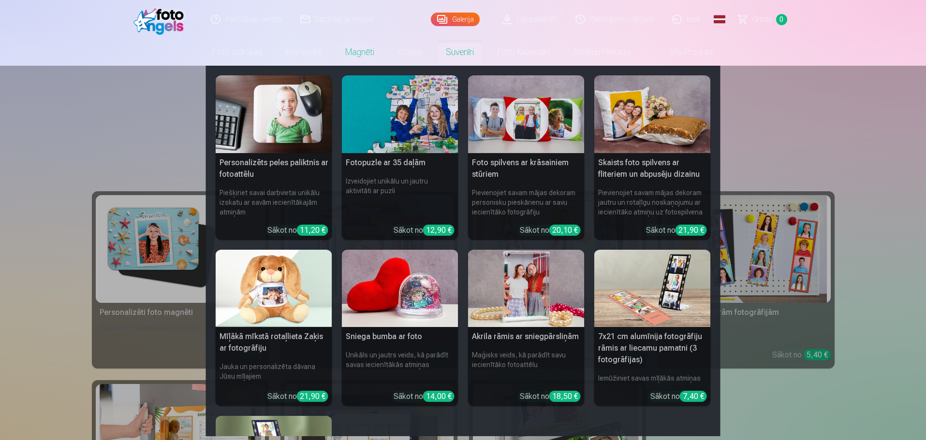
click at [435, 60] on link "Suvenīri" at bounding box center [459, 52] width 51 height 27
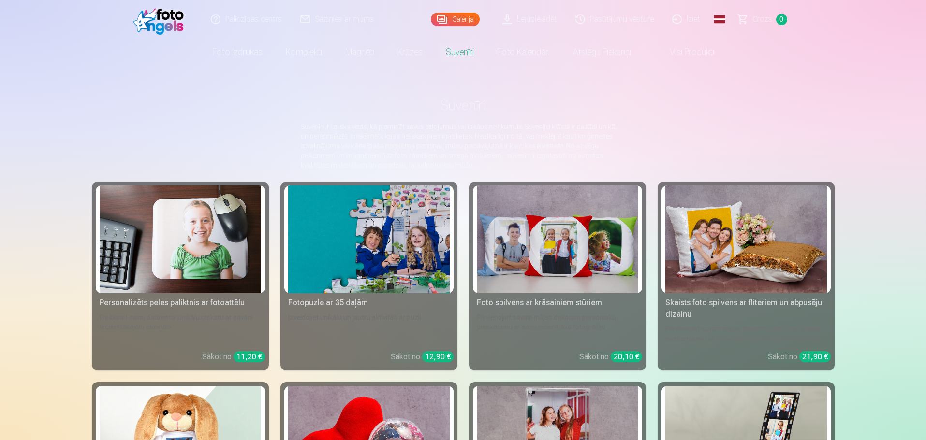
click at [526, 22] on link "Lejupielādēt" at bounding box center [530, 19] width 73 height 39
